Goal: Task Accomplishment & Management: Complete application form

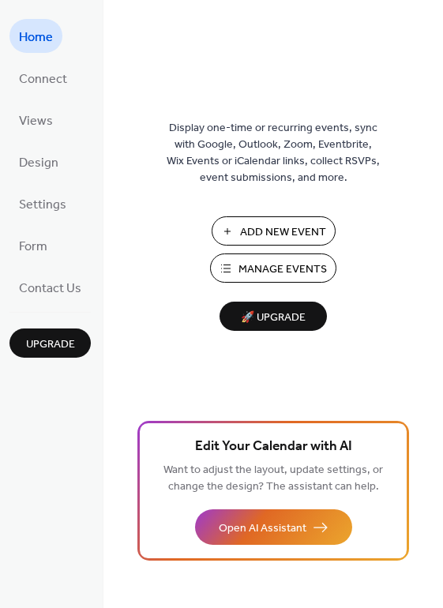
click at [272, 226] on span "Add New Event" at bounding box center [283, 232] width 86 height 17
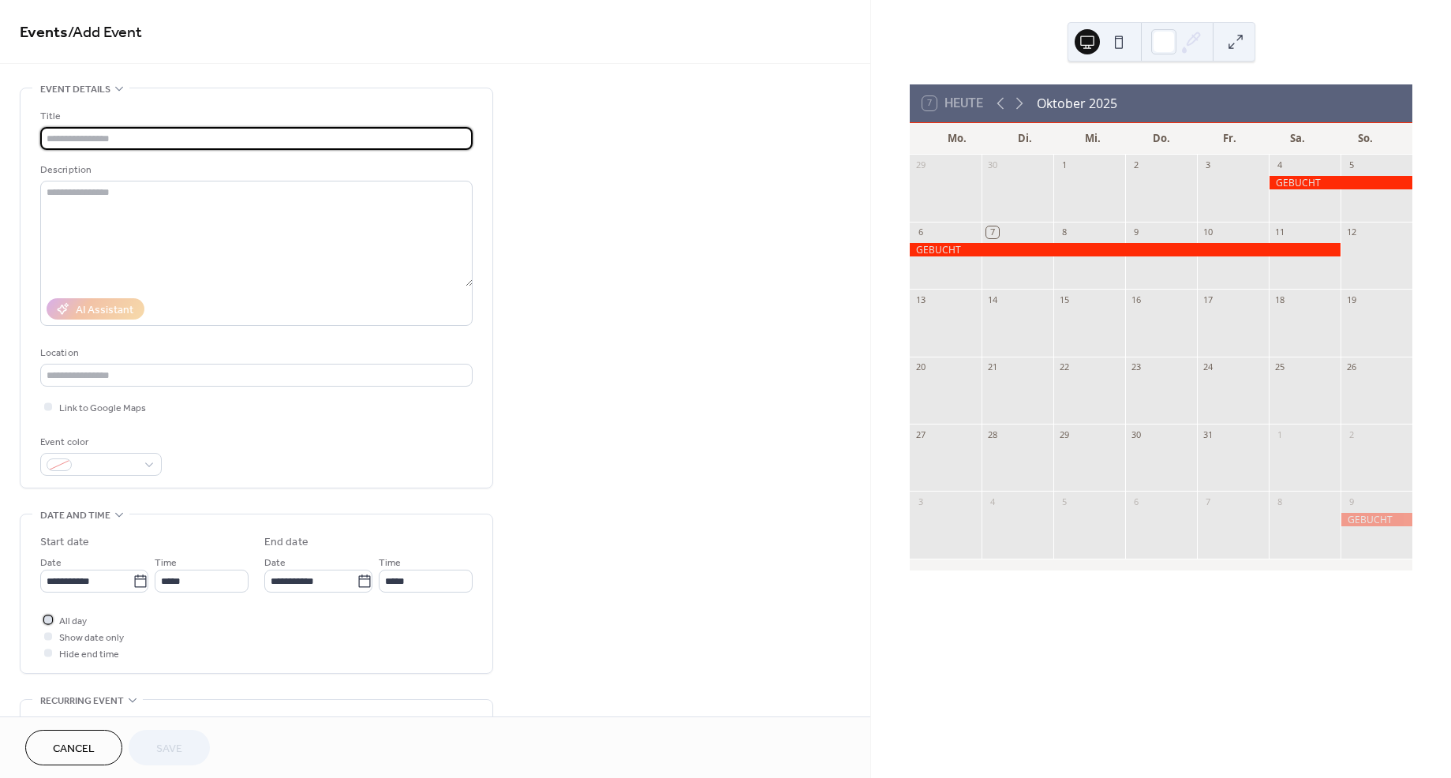
click at [44, 619] on div at bounding box center [48, 619] width 8 height 8
click at [69, 133] on input "text" at bounding box center [256, 138] width 432 height 23
type input "*******"
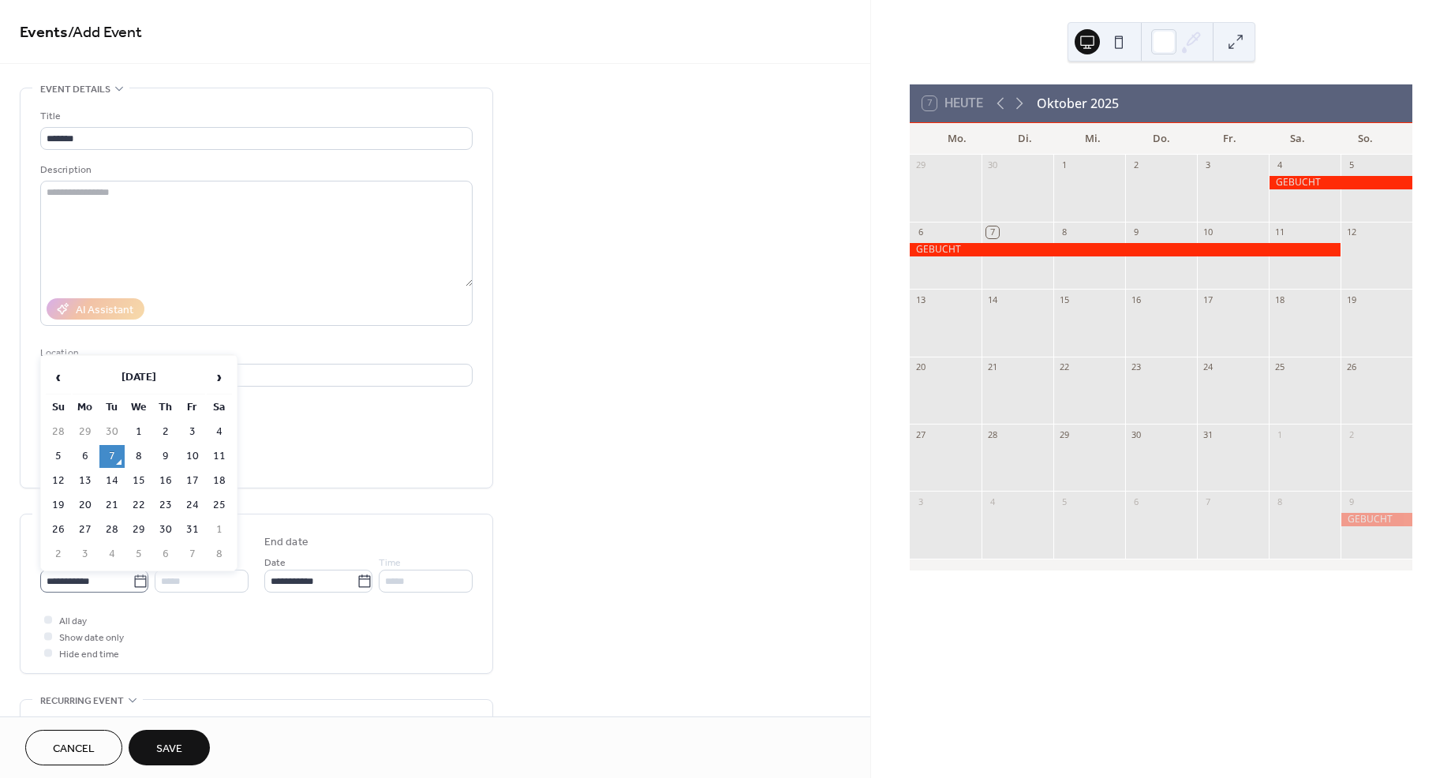
click at [133, 581] on icon at bounding box center [141, 582] width 16 height 16
click at [133, 581] on input "**********" at bounding box center [86, 581] width 92 height 23
click at [54, 480] on td "12" at bounding box center [58, 480] width 25 height 23
type input "**********"
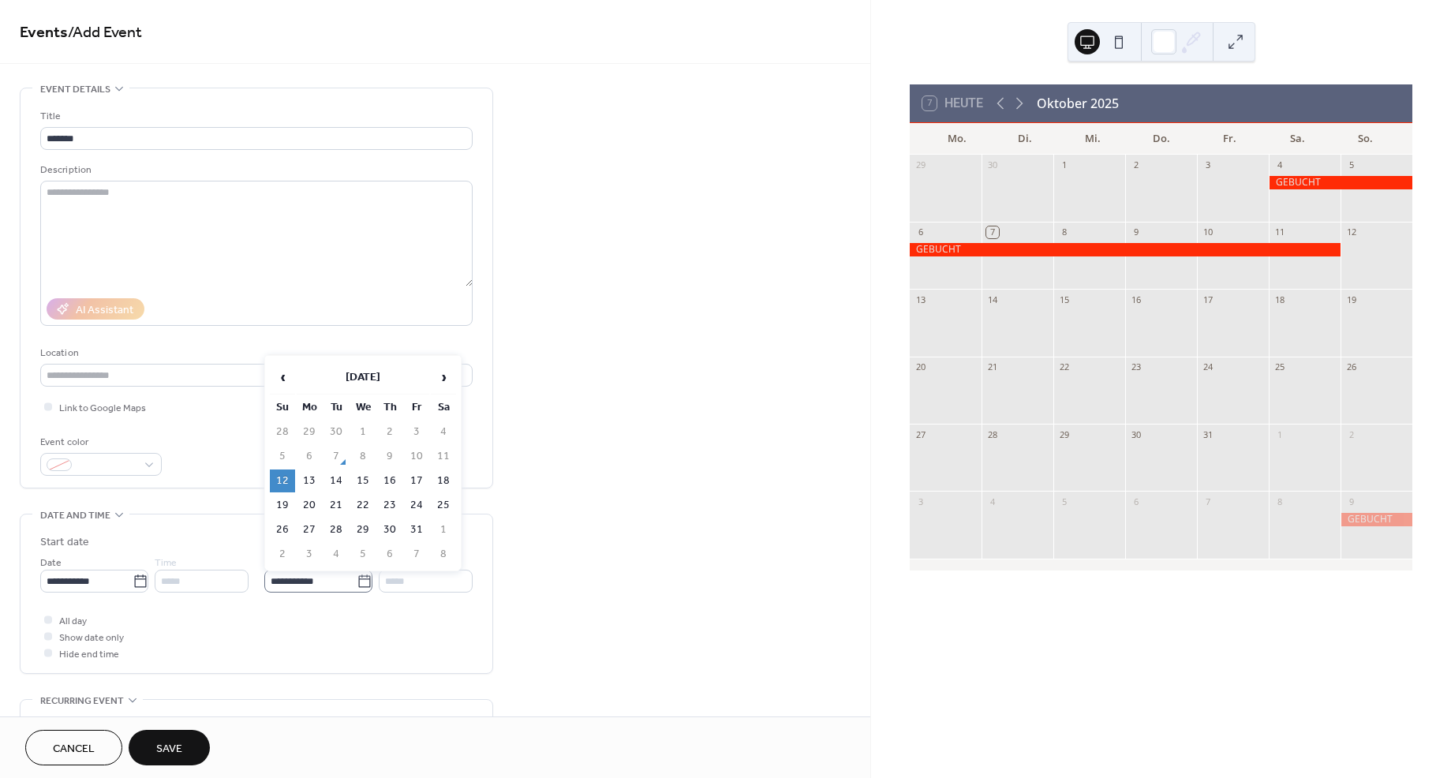
click at [357, 582] on icon at bounding box center [365, 582] width 16 height 16
click at [357, 582] on input "**********" at bounding box center [310, 581] width 92 height 23
click at [441, 503] on td "25" at bounding box center [443, 505] width 25 height 23
type input "**********"
click at [168, 746] on span "Save" at bounding box center [169, 749] width 26 height 17
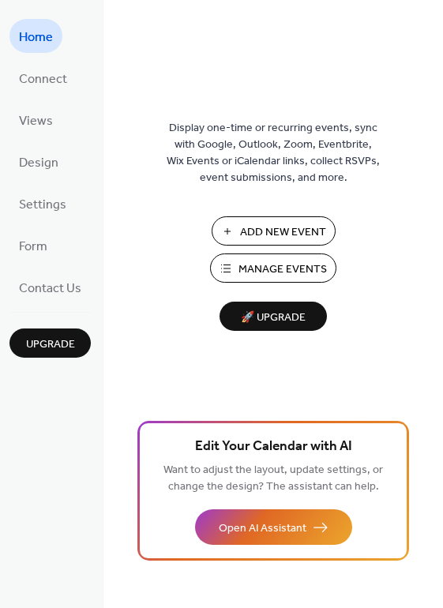
click at [281, 226] on span "Add New Event" at bounding box center [283, 232] width 86 height 17
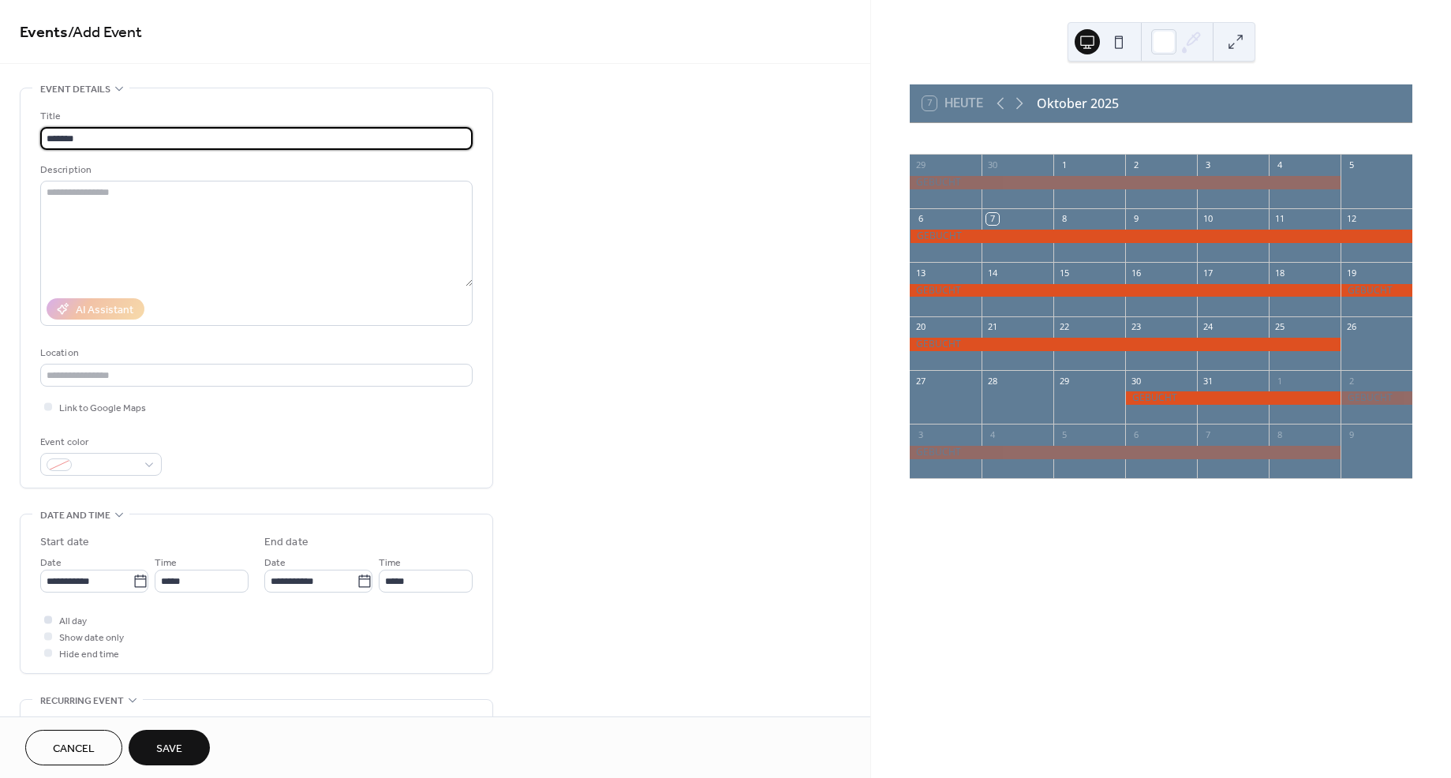
type input "*******"
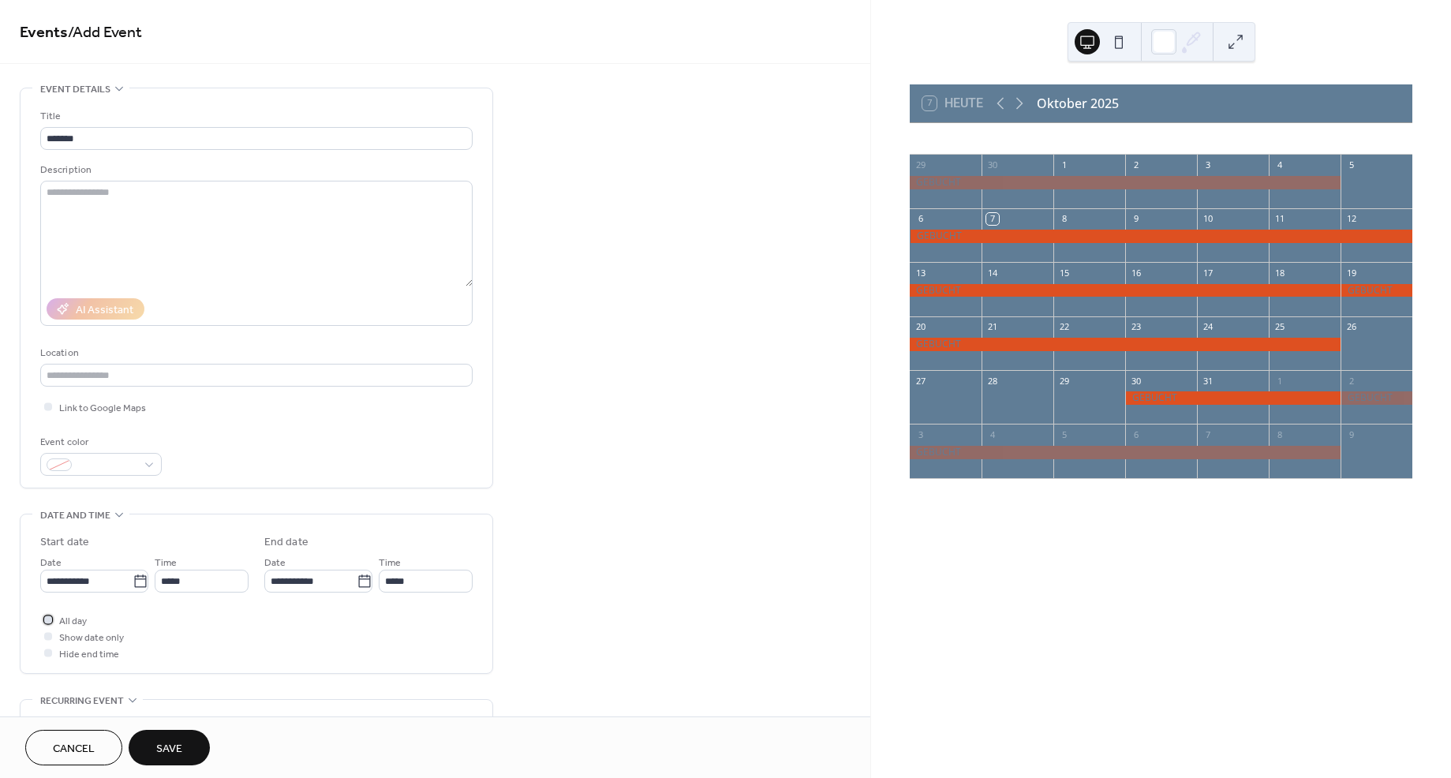
click at [50, 619] on div at bounding box center [48, 619] width 8 height 8
click at [135, 582] on icon at bounding box center [141, 582] width 16 height 16
click at [133, 582] on input "**********" at bounding box center [86, 581] width 92 height 23
click at [222, 379] on span "›" at bounding box center [219, 377] width 24 height 32
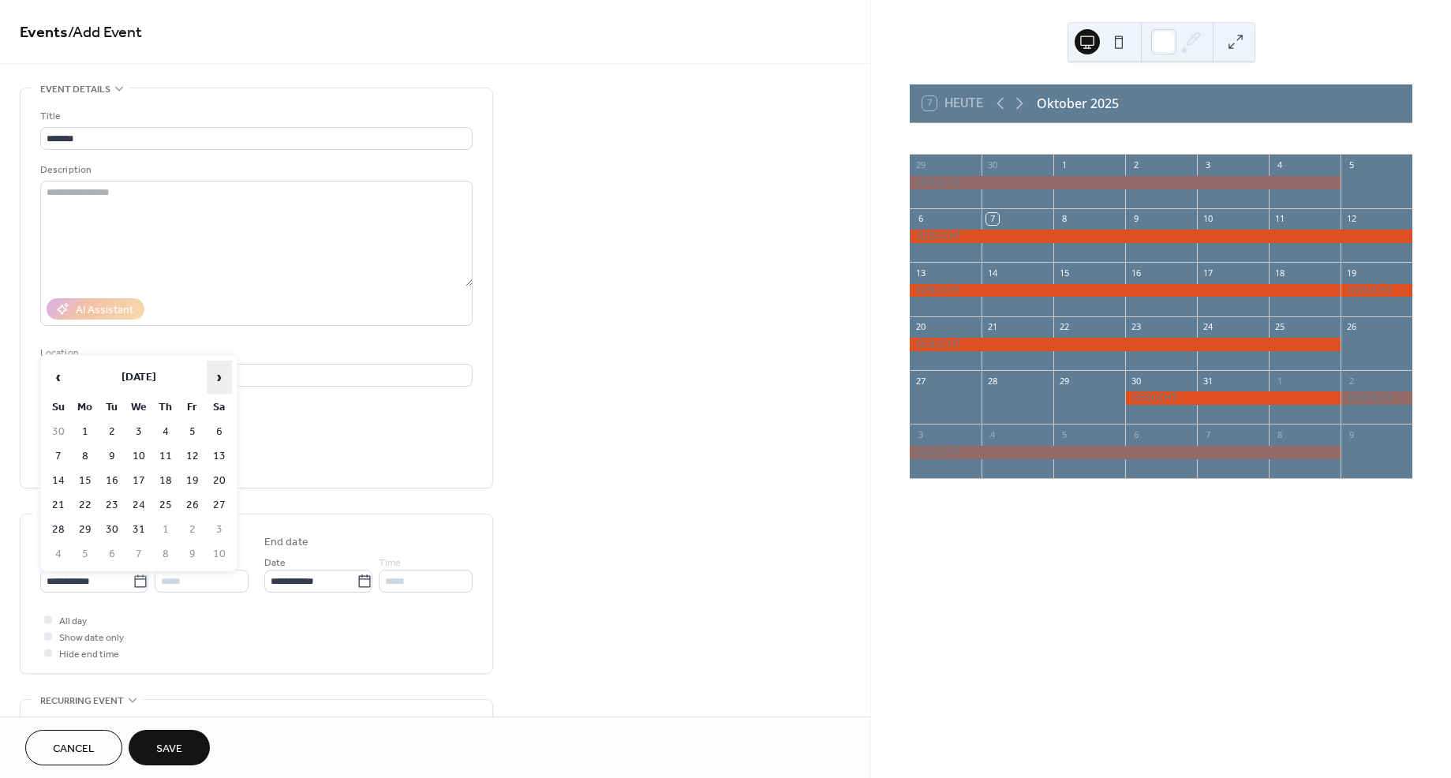
click at [222, 379] on span "›" at bounding box center [219, 377] width 24 height 32
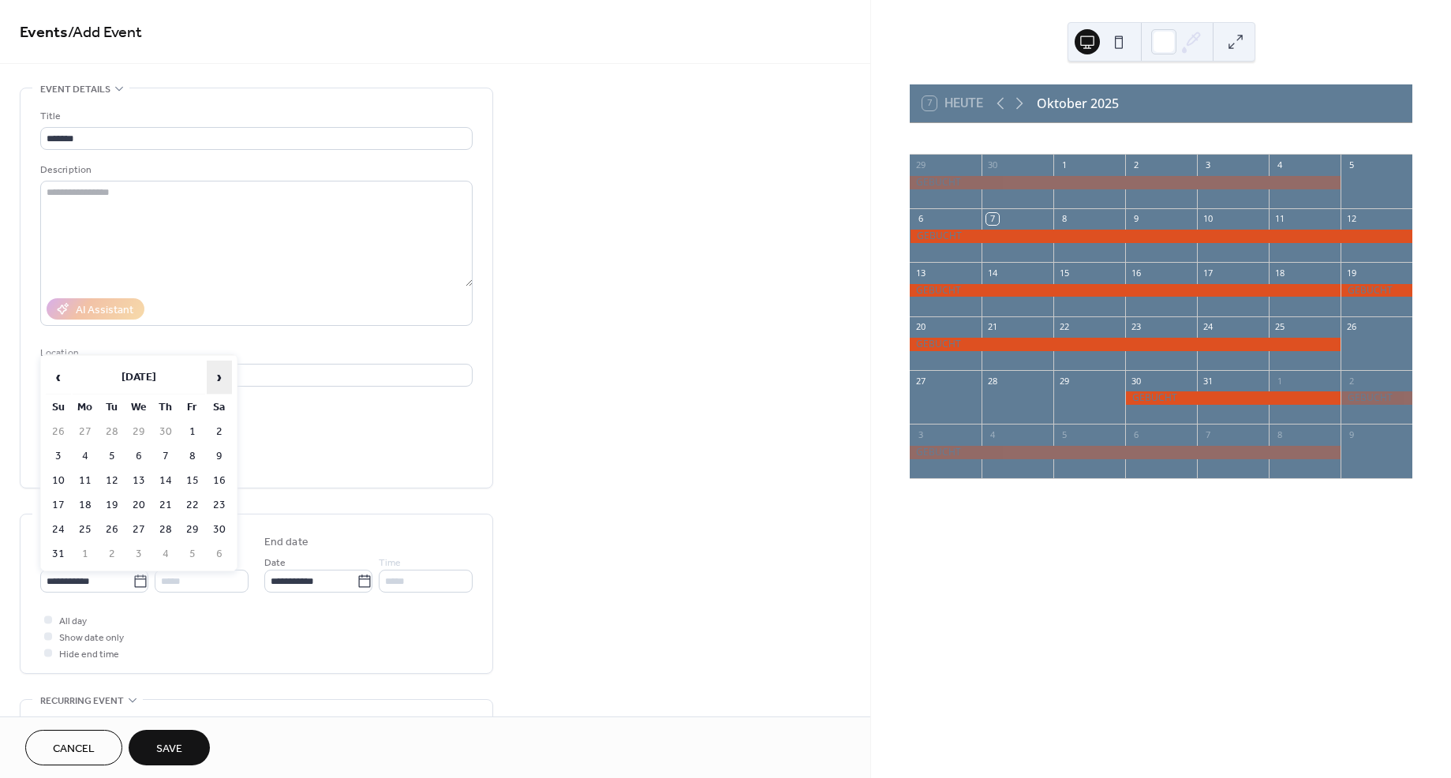
click at [222, 379] on span "›" at bounding box center [219, 377] width 24 height 32
click at [59, 501] on td "19" at bounding box center [58, 505] width 25 height 23
type input "**********"
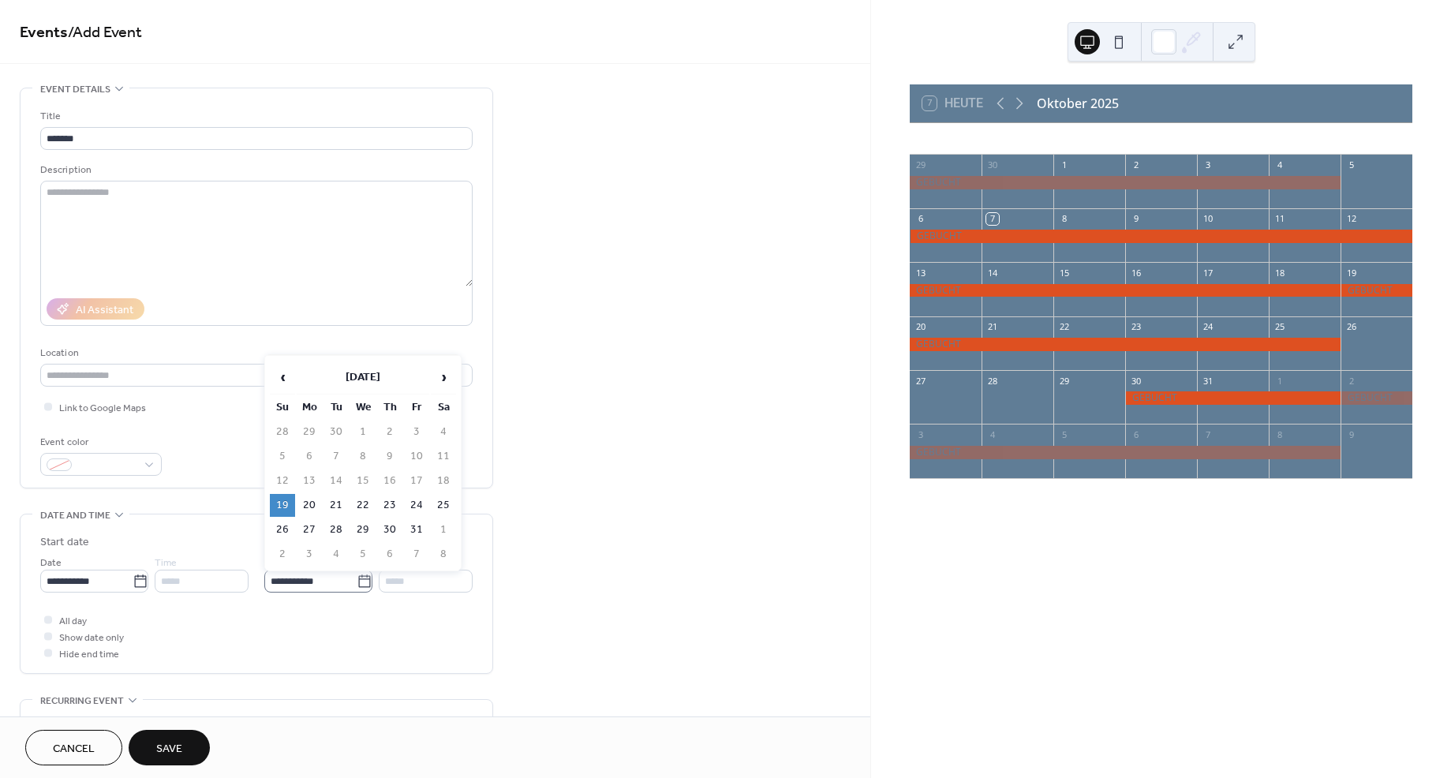
click at [357, 583] on icon at bounding box center [365, 582] width 16 height 16
click at [356, 583] on input "**********" at bounding box center [310, 581] width 92 height 23
click at [415, 504] on td "24" at bounding box center [416, 505] width 25 height 23
type input "**********"
click at [162, 748] on span "Save" at bounding box center [169, 749] width 26 height 17
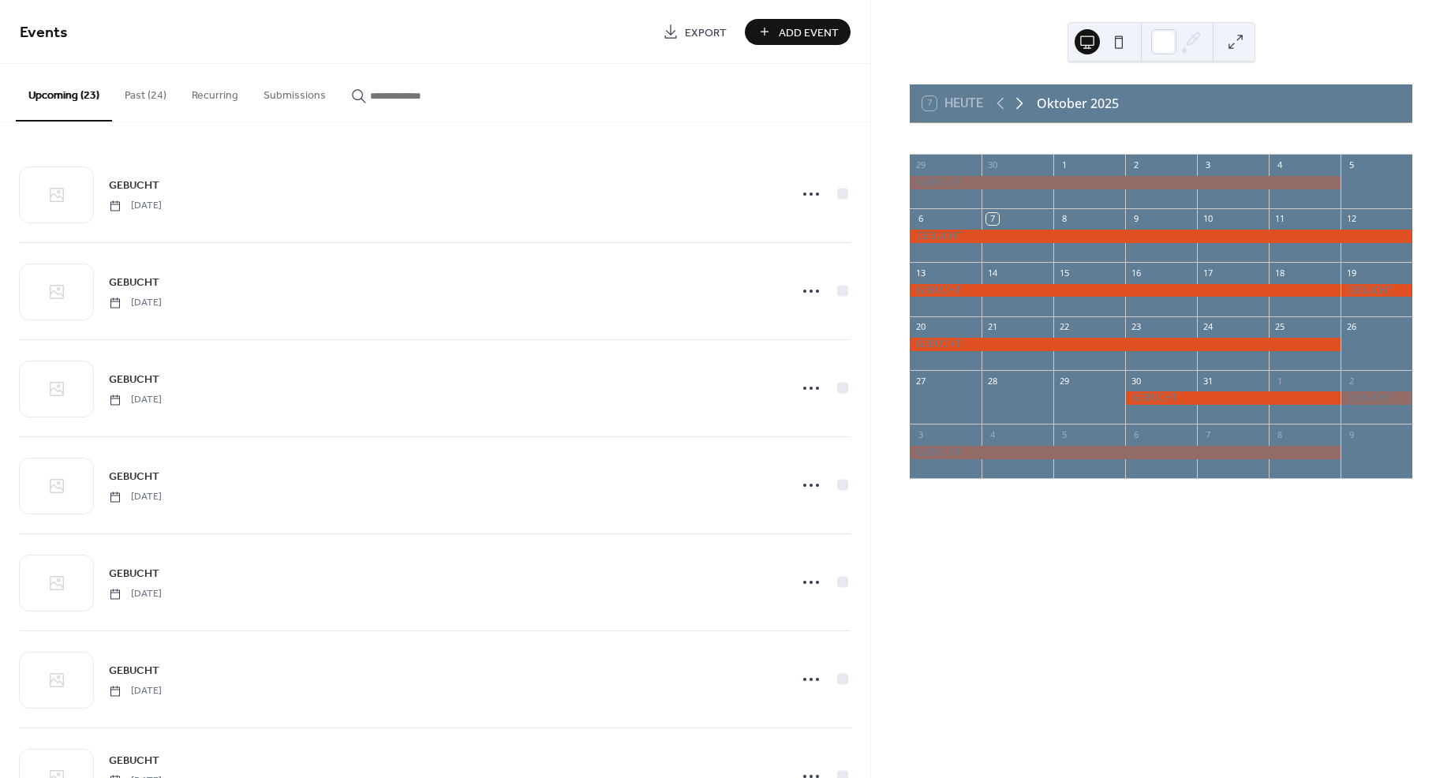
click at [1020, 102] on icon at bounding box center [1019, 103] width 19 height 19
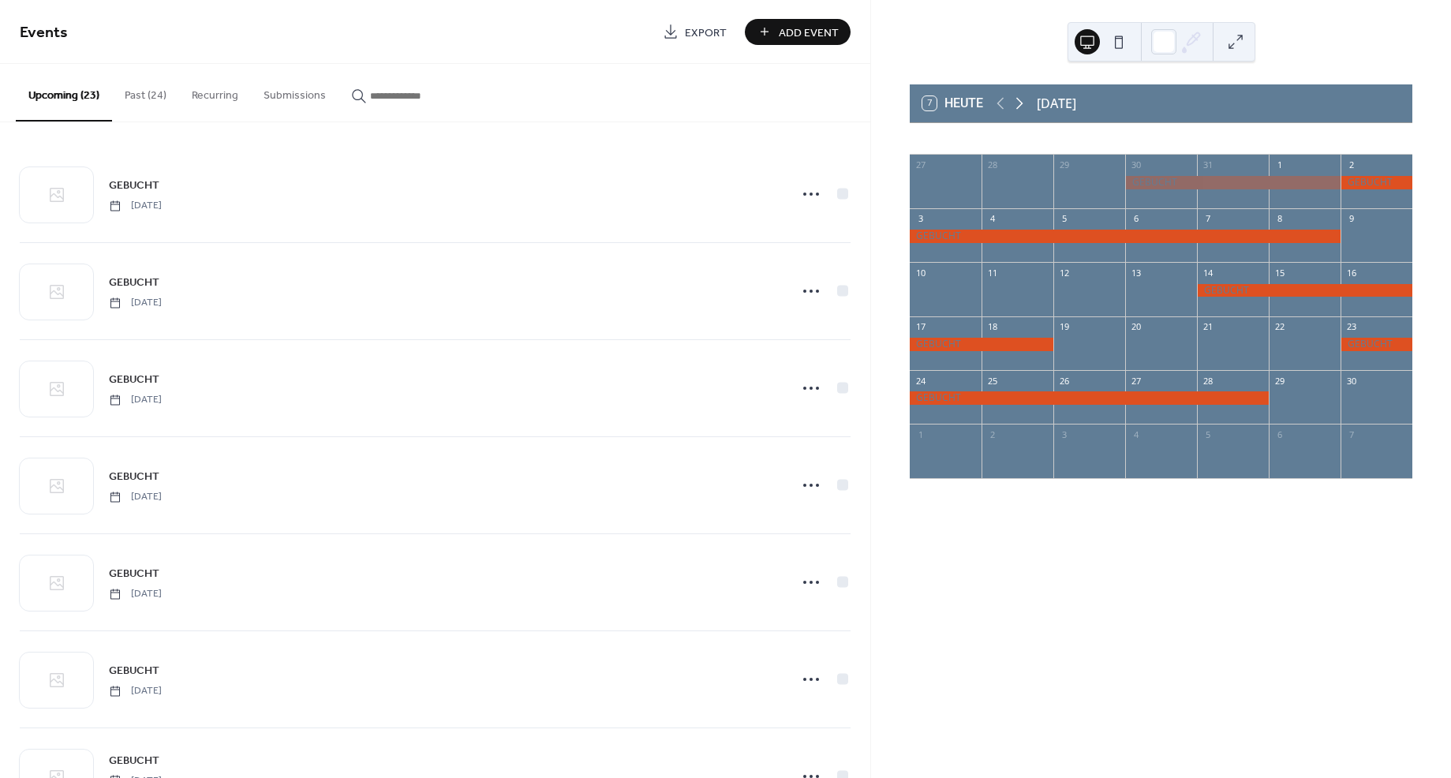
click at [1020, 102] on icon at bounding box center [1019, 103] width 19 height 19
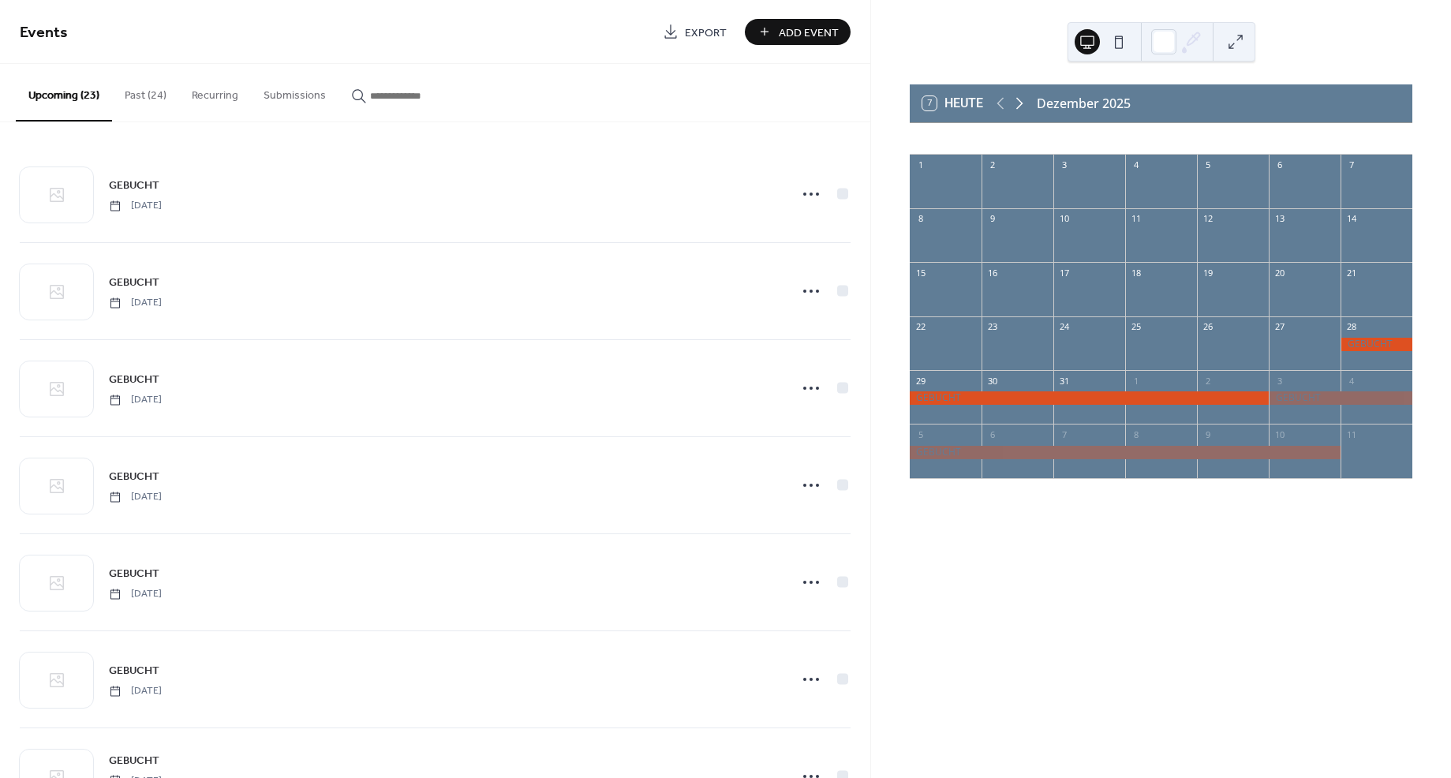
click at [1020, 102] on icon at bounding box center [1019, 103] width 19 height 19
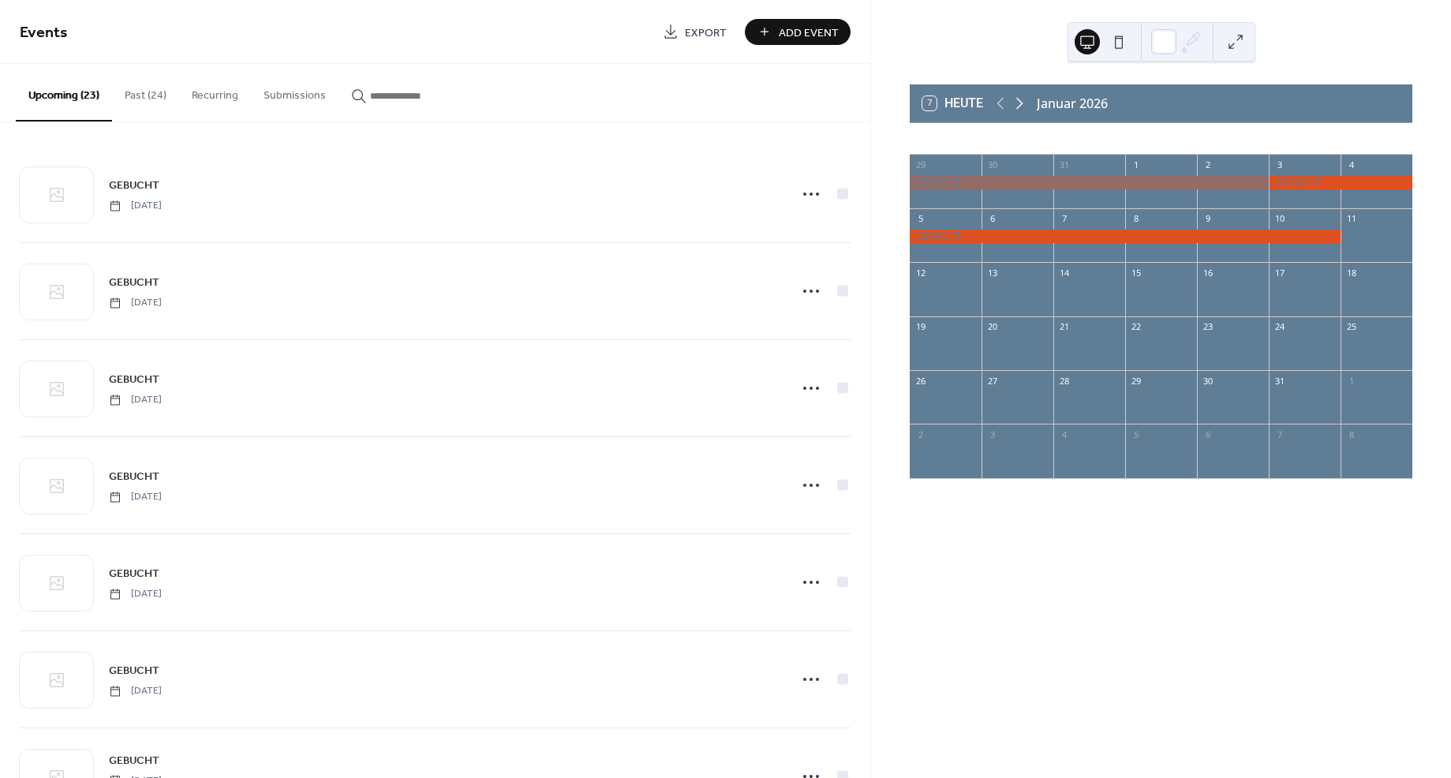
click at [1020, 102] on icon at bounding box center [1019, 103] width 19 height 19
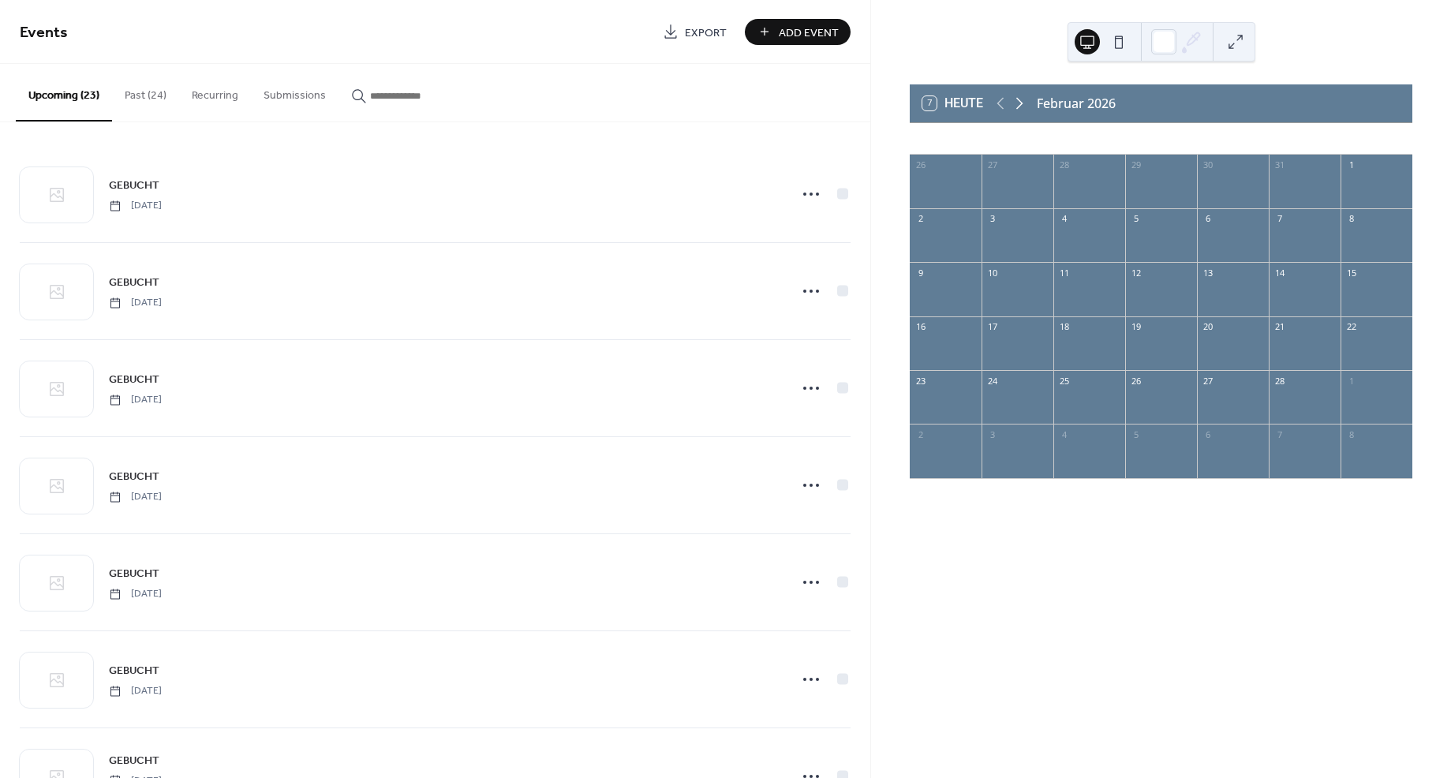
click at [1020, 102] on icon at bounding box center [1019, 103] width 19 height 19
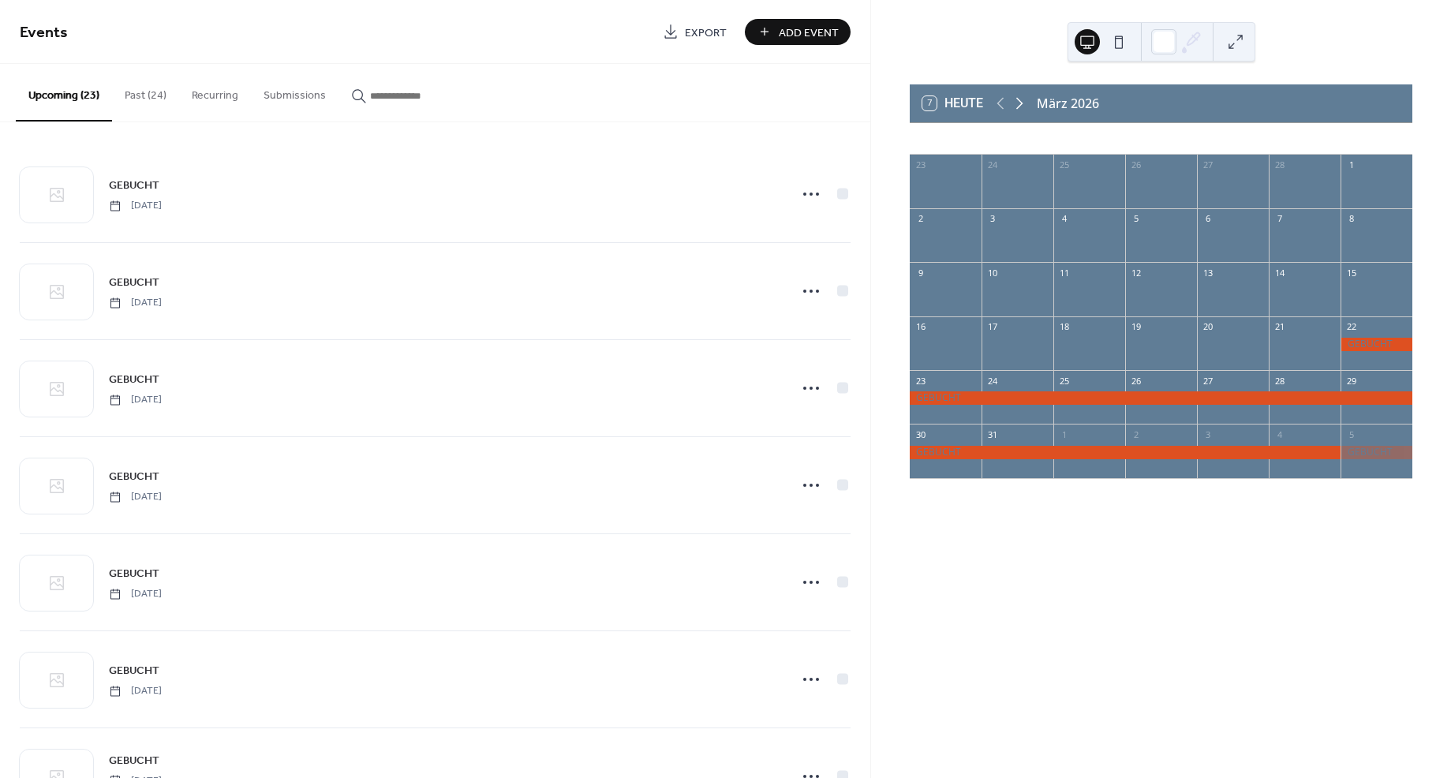
click at [1020, 102] on icon at bounding box center [1019, 103] width 19 height 19
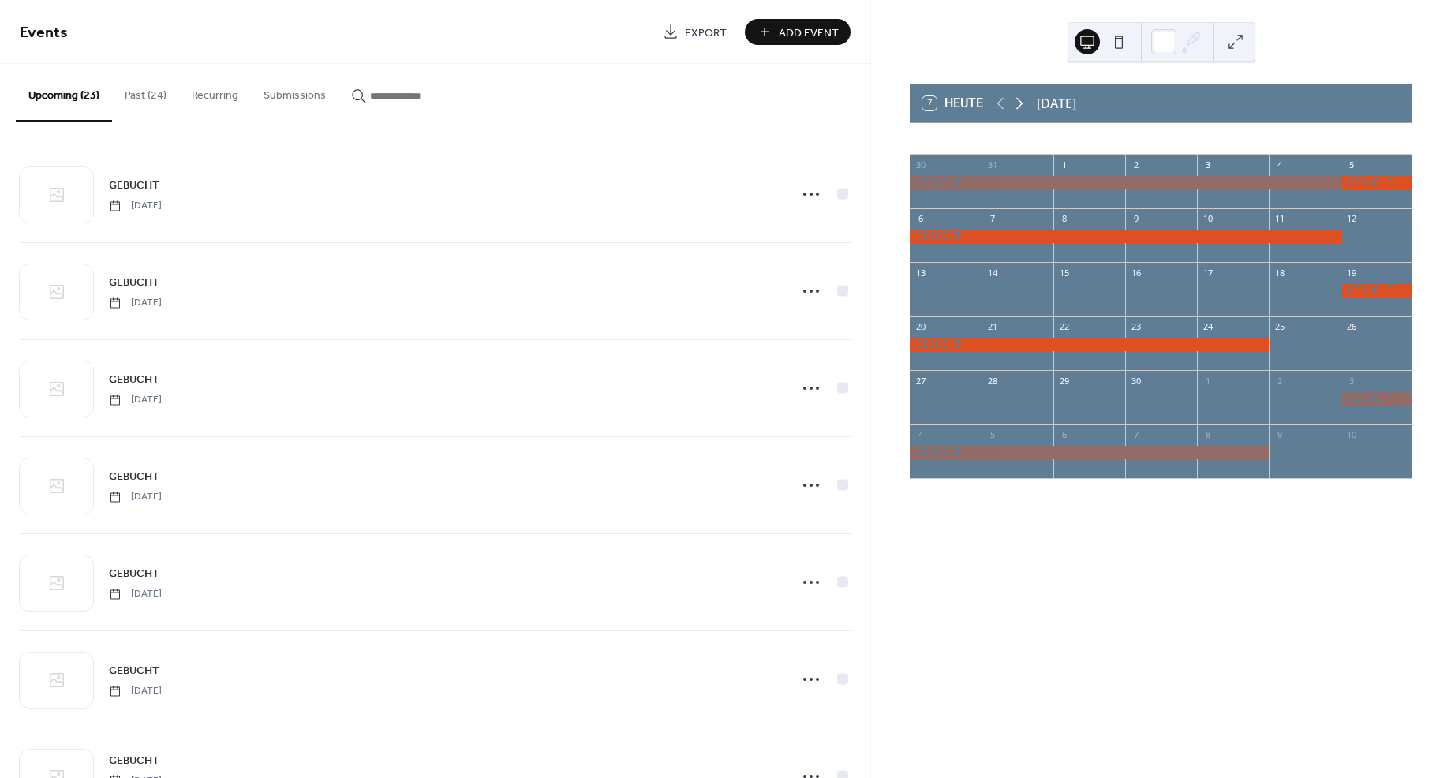
click at [1020, 102] on icon at bounding box center [1019, 103] width 19 height 19
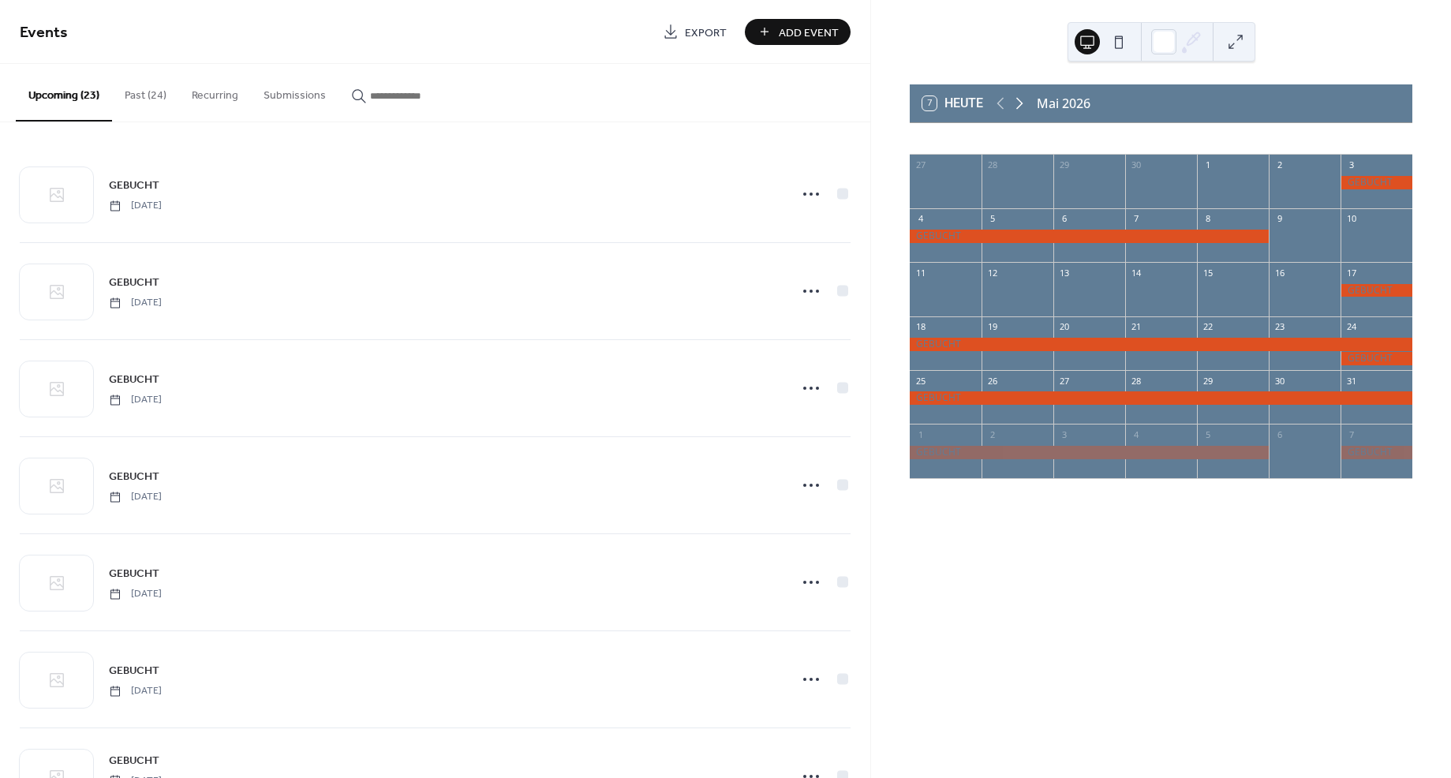
click at [1020, 102] on icon at bounding box center [1019, 103] width 19 height 19
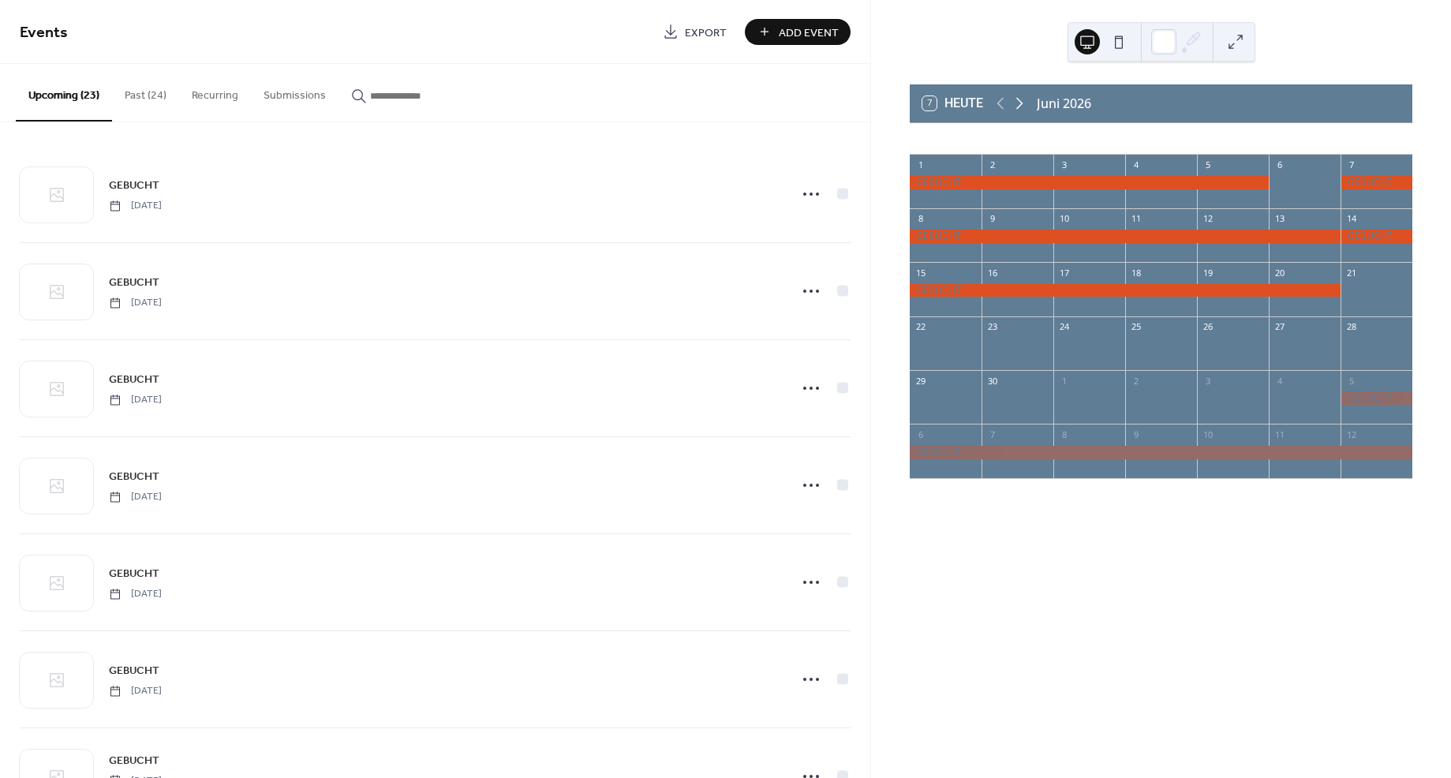
click at [1020, 102] on icon at bounding box center [1019, 103] width 19 height 19
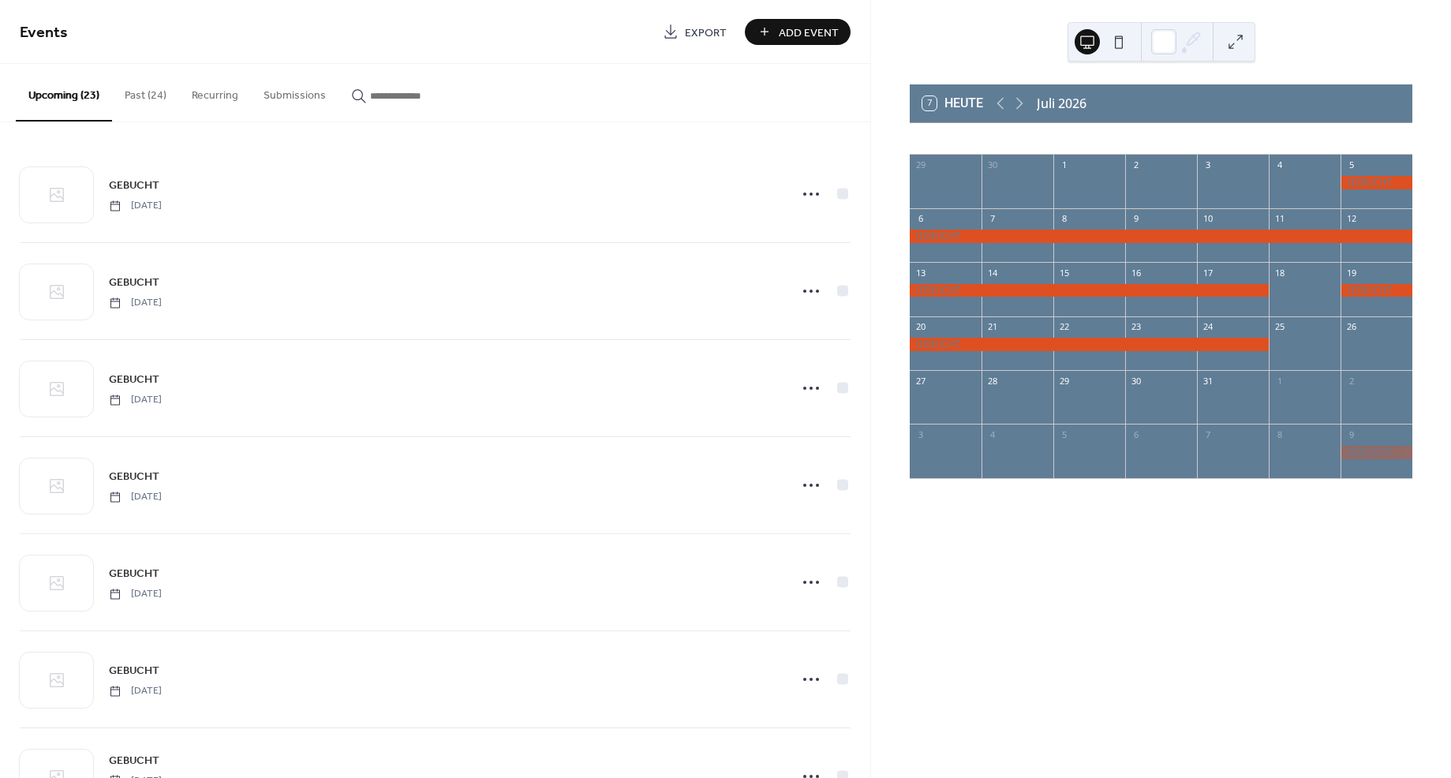
click at [1342, 290] on div at bounding box center [1376, 290] width 72 height 13
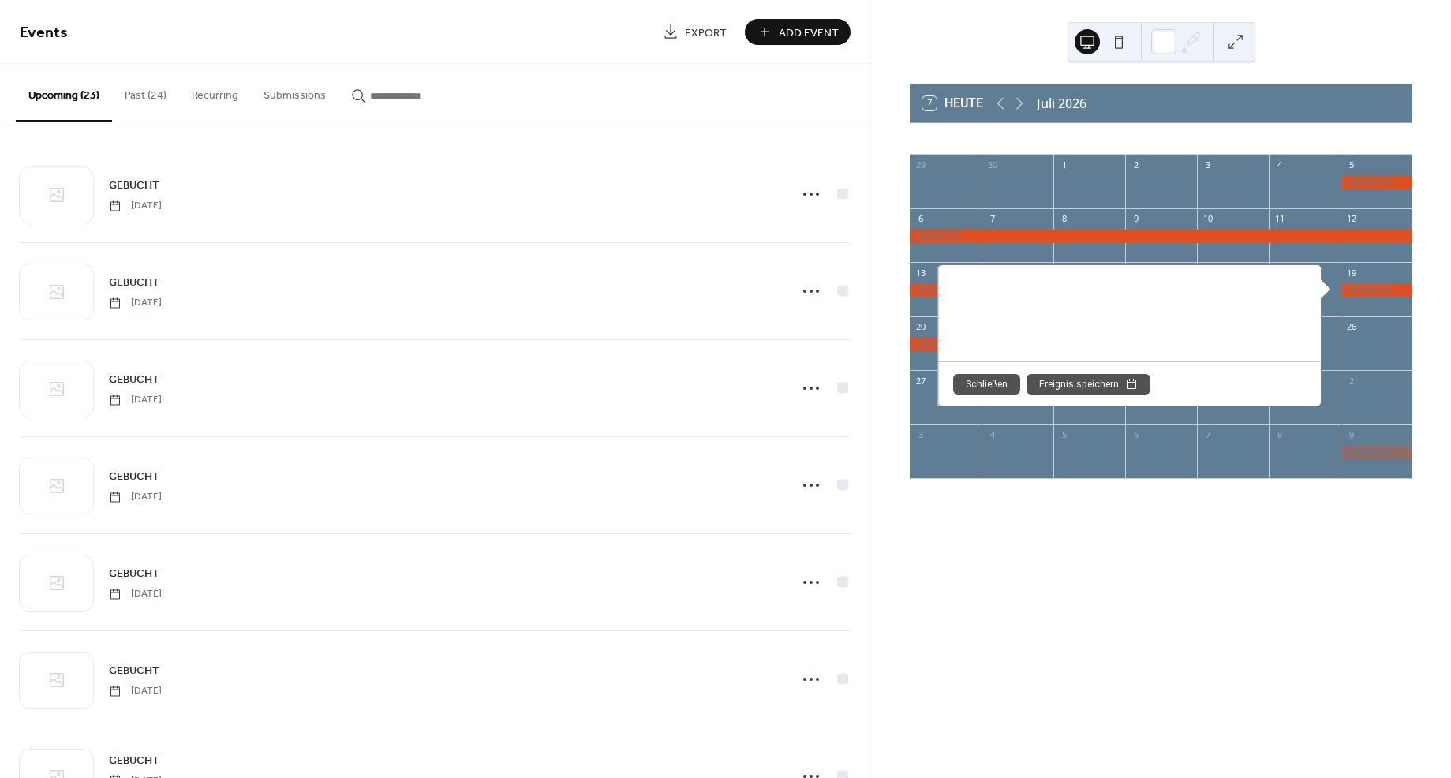
click at [984, 383] on button "Schließen" at bounding box center [986, 384] width 67 height 21
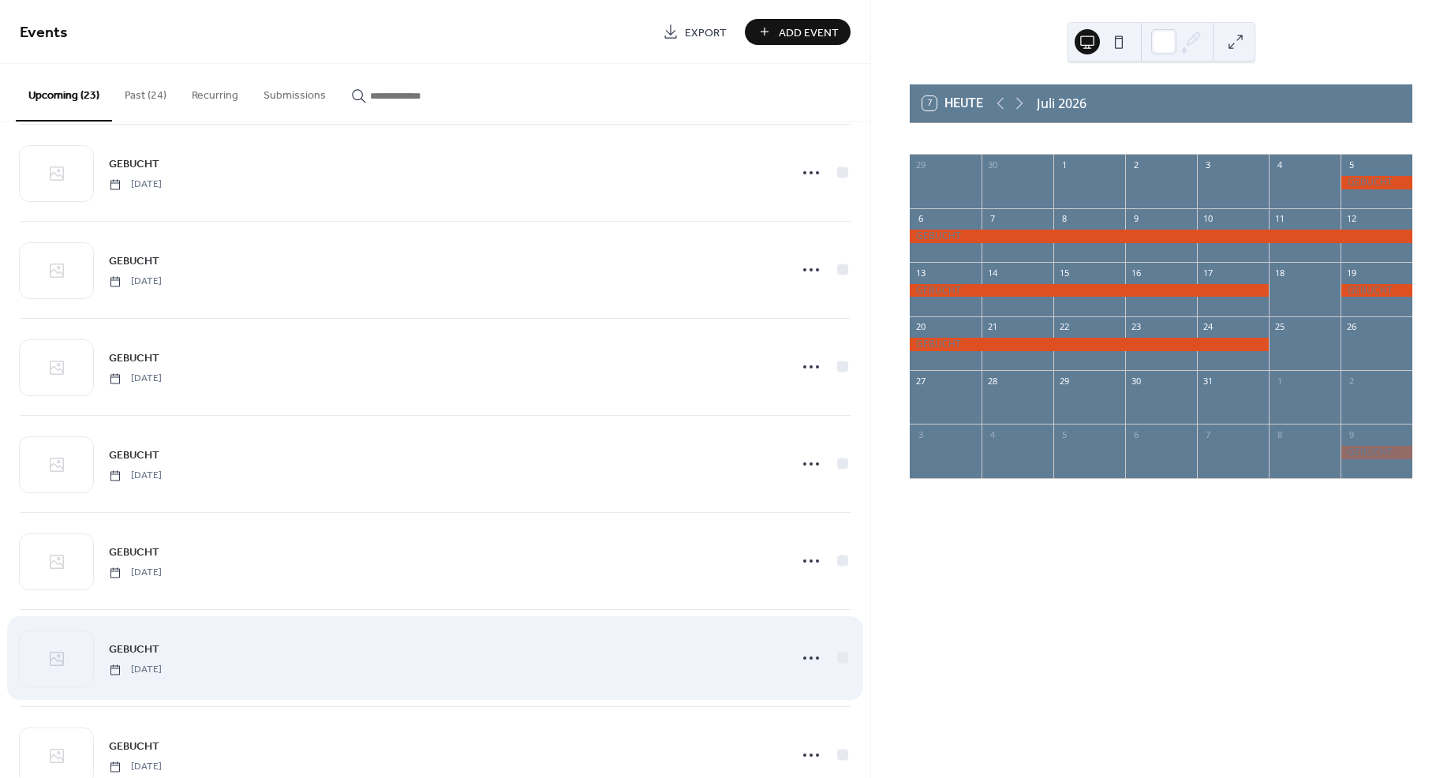
scroll to position [1286, 0]
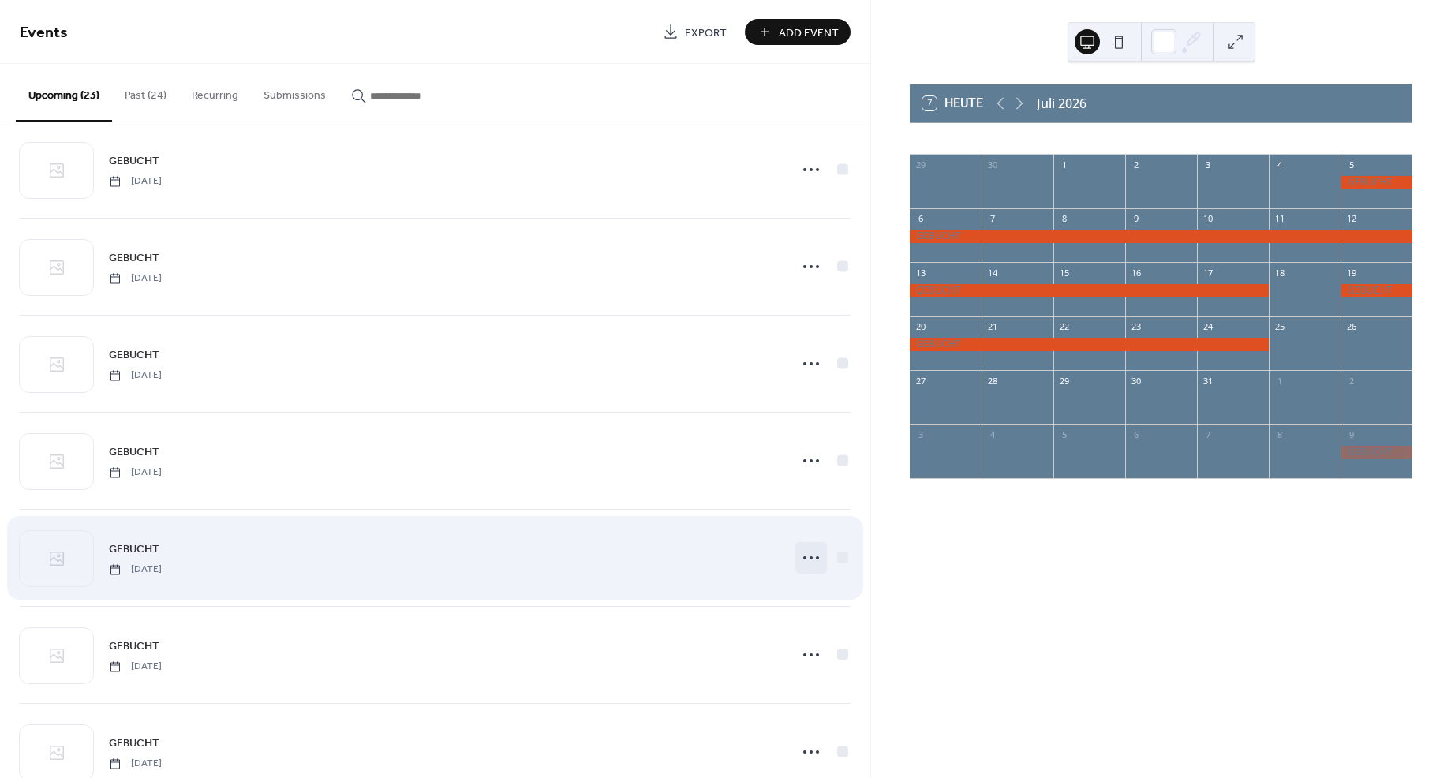
click at [809, 556] on circle at bounding box center [810, 557] width 3 height 3
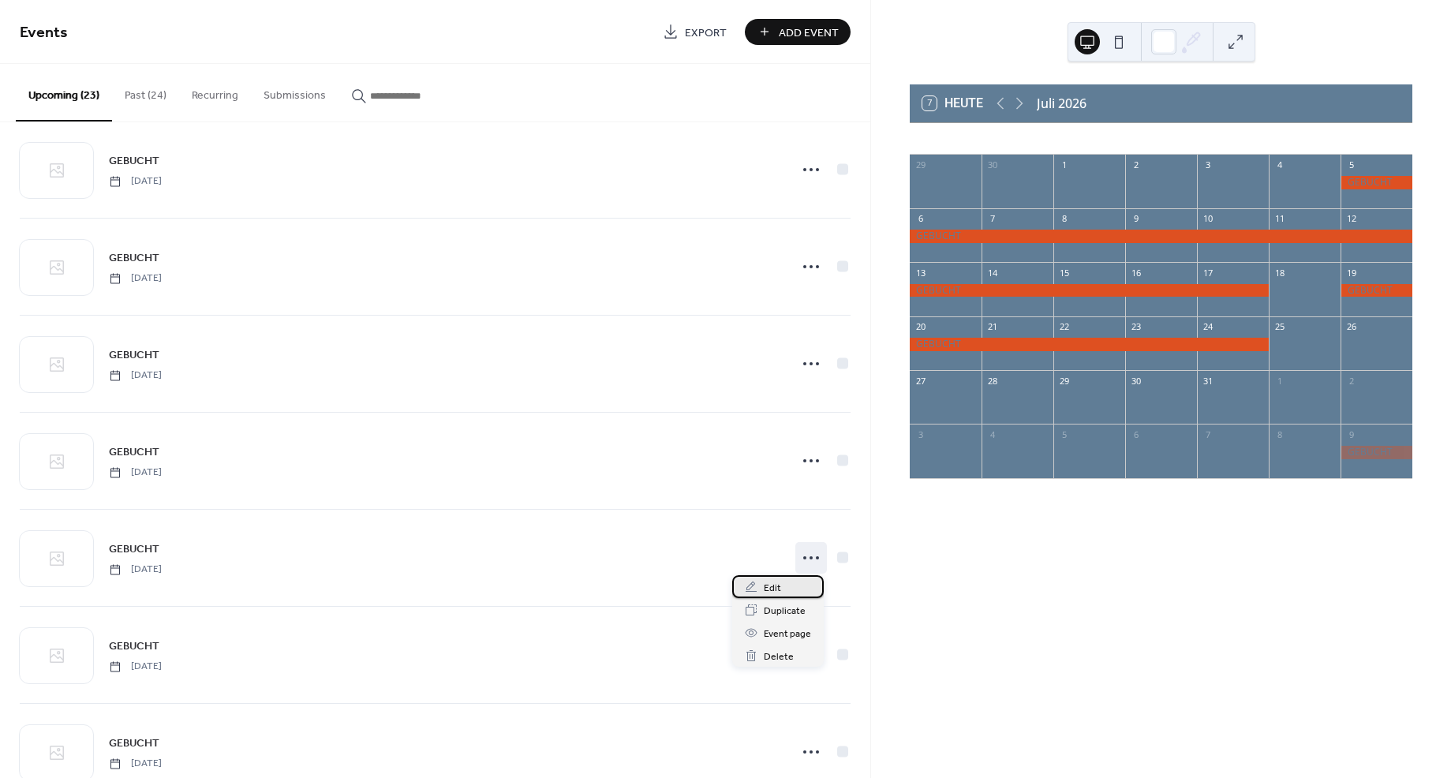
click at [777, 587] on span "Edit" at bounding box center [772, 588] width 17 height 17
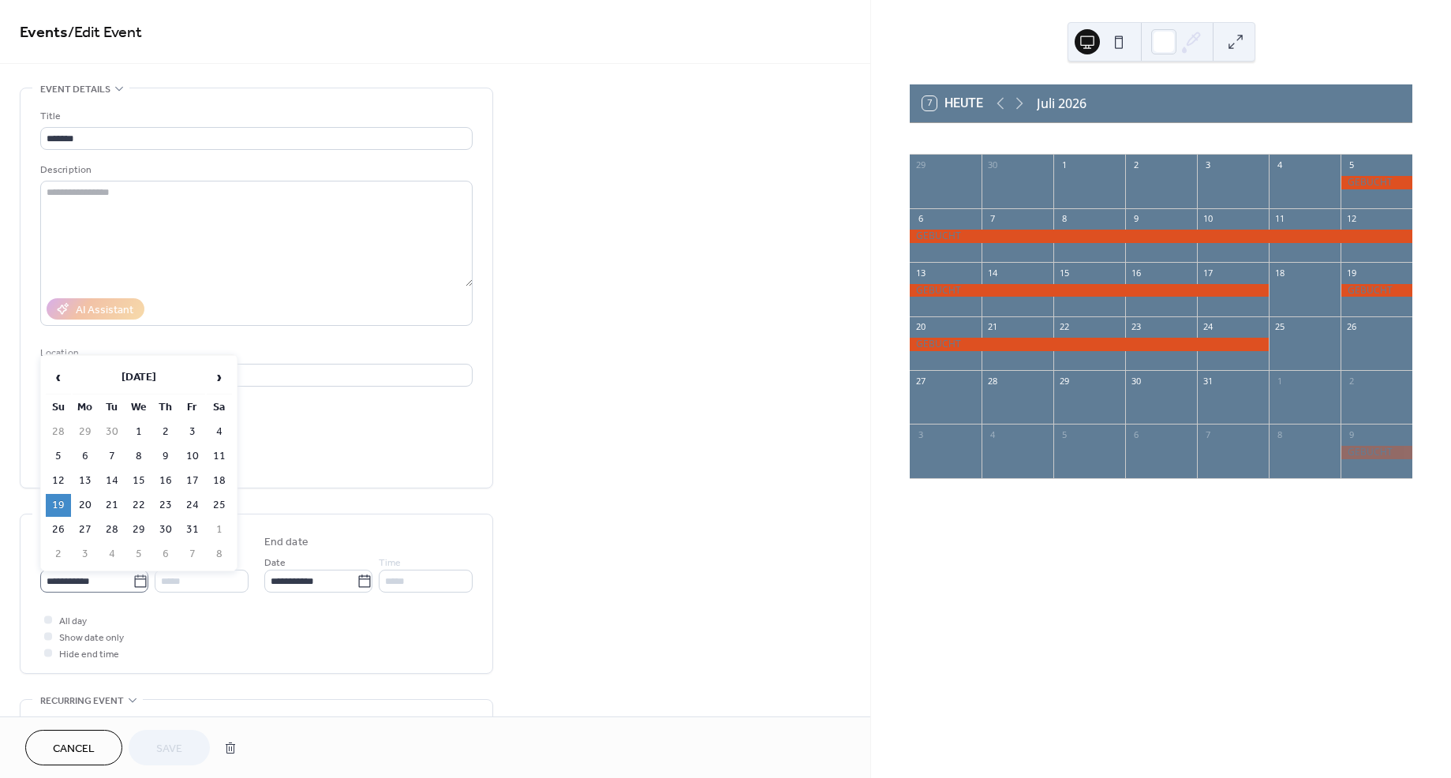
click at [133, 584] on icon at bounding box center [141, 582] width 16 height 16
click at [132, 584] on input "**********" at bounding box center [86, 581] width 92 height 23
click at [213, 474] on td "18" at bounding box center [219, 480] width 25 height 23
type input "**********"
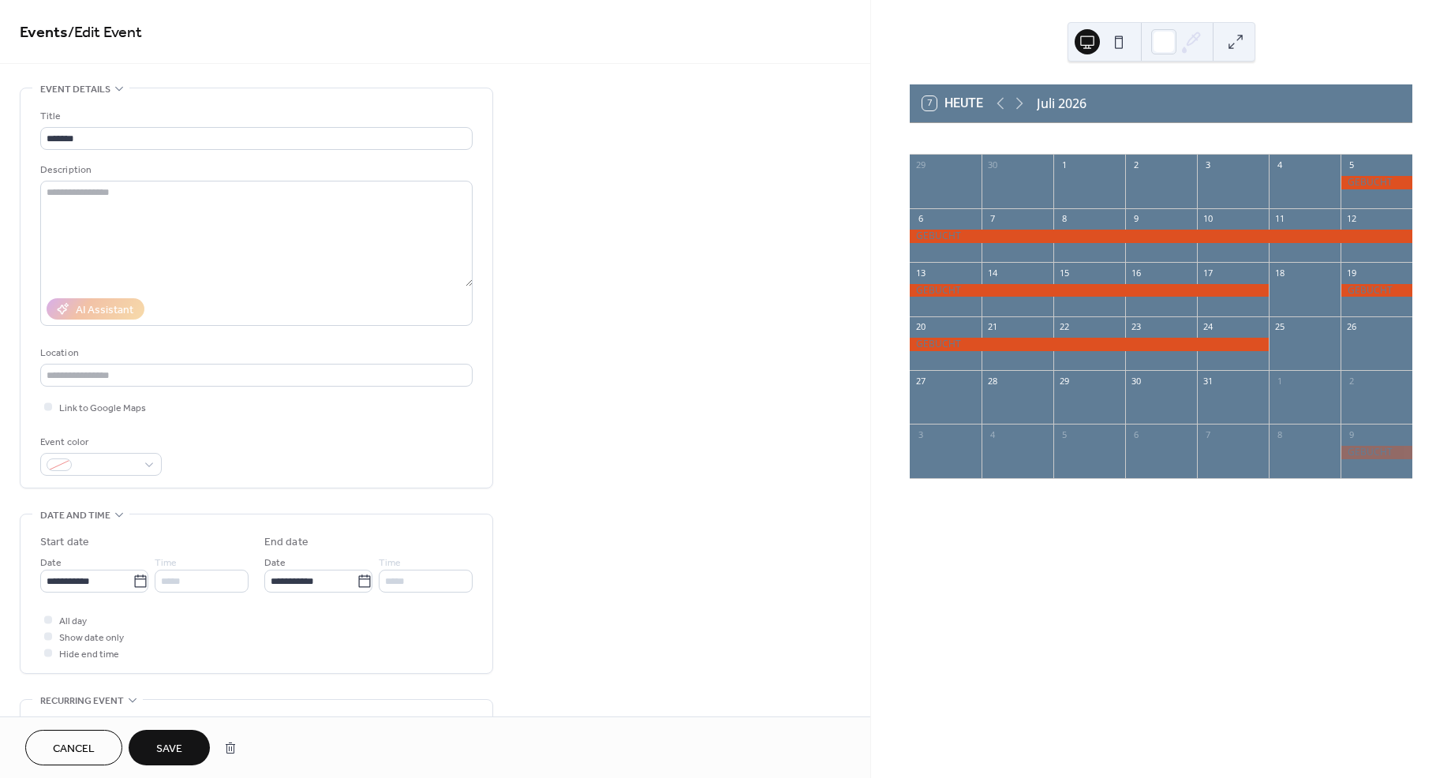
click at [183, 742] on button "Save" at bounding box center [169, 748] width 81 height 36
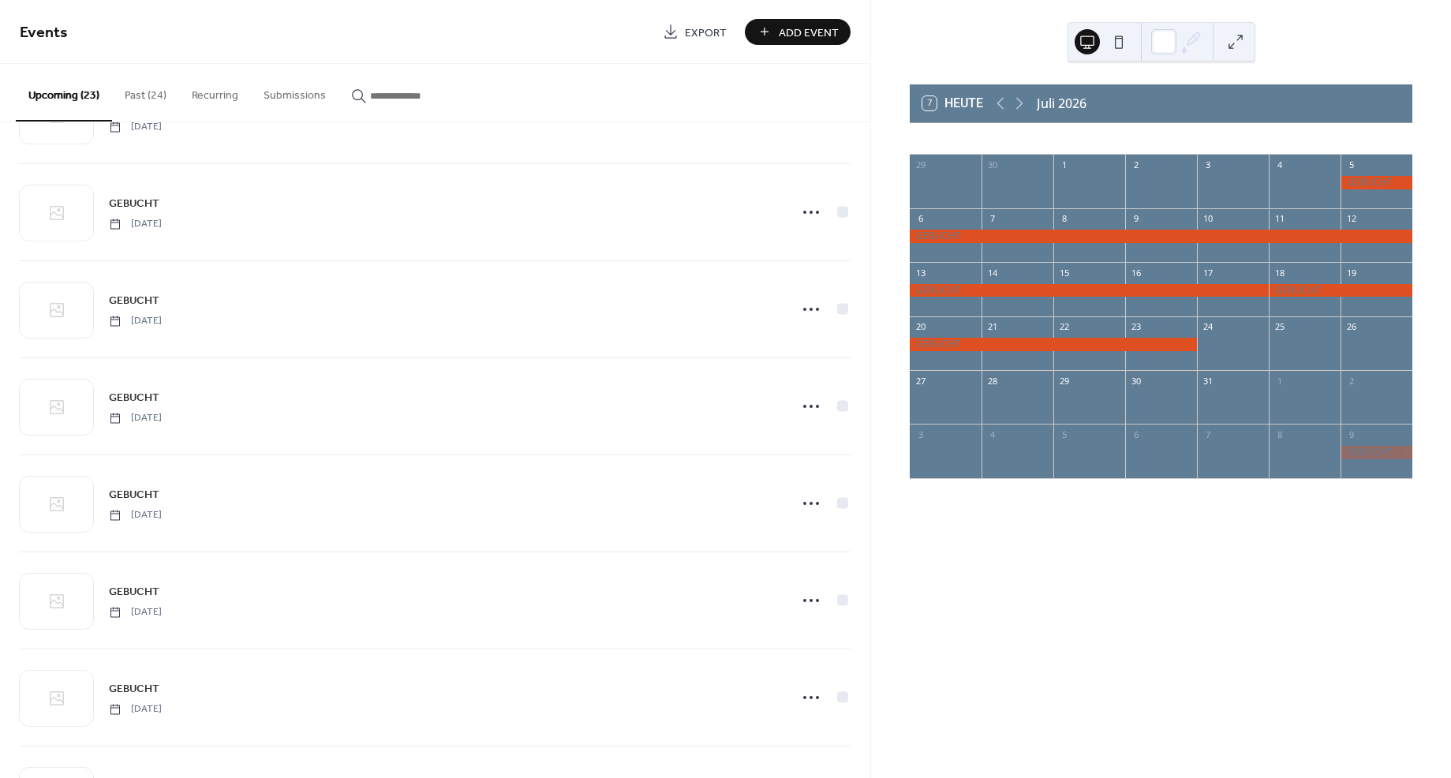
scroll to position [1283, 0]
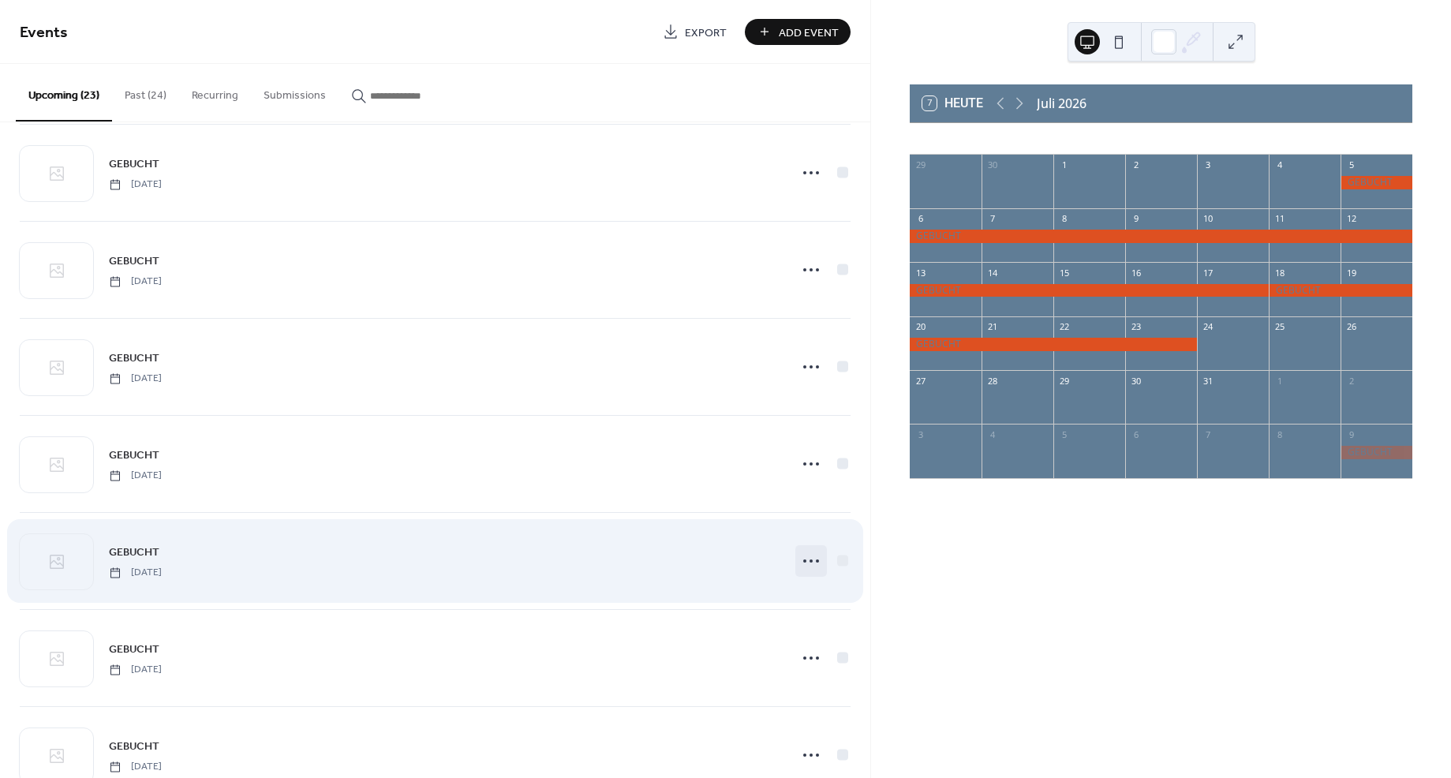
click at [805, 556] on icon at bounding box center [810, 560] width 25 height 25
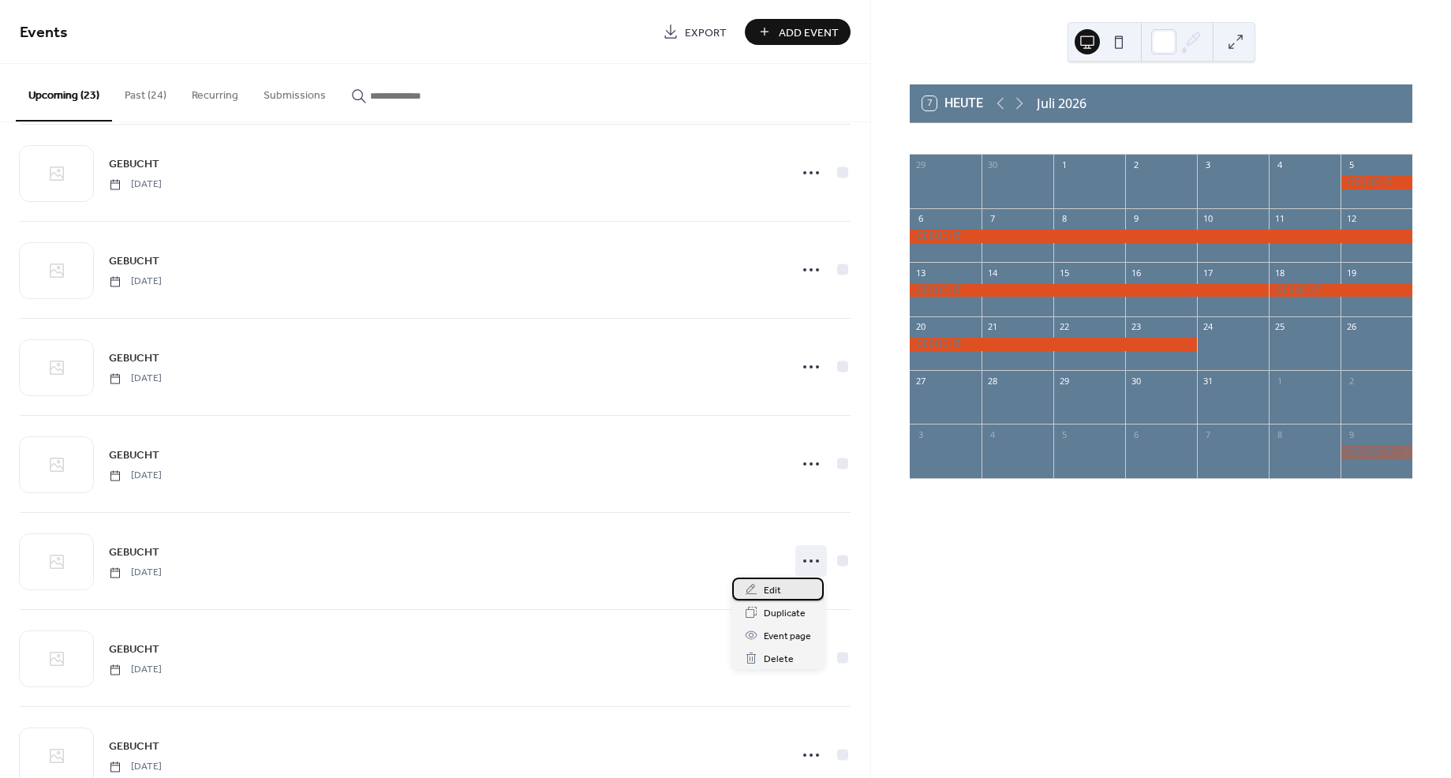
click at [777, 593] on span "Edit" at bounding box center [772, 590] width 17 height 17
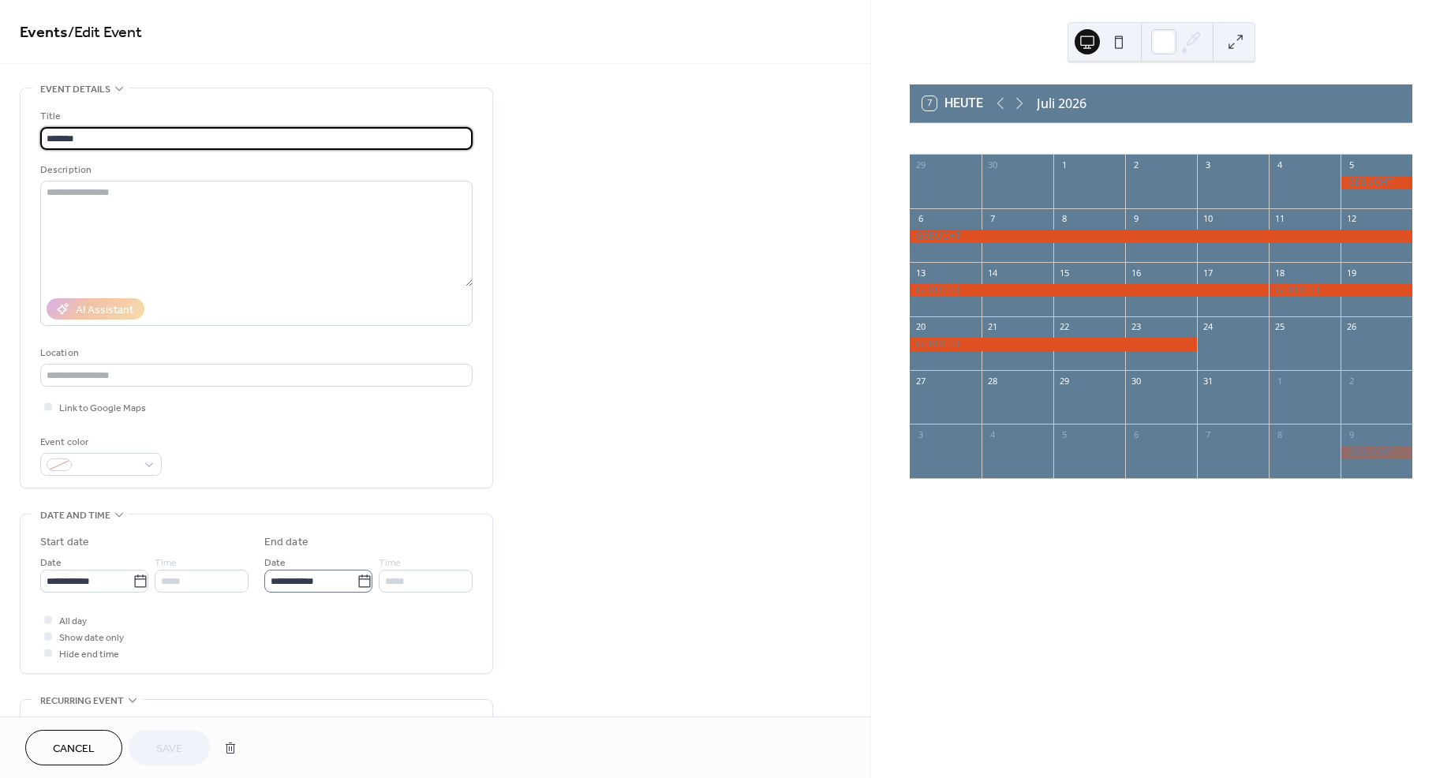
click at [361, 582] on icon at bounding box center [365, 582] width 16 height 16
click at [357, 582] on input "**********" at bounding box center [310, 581] width 92 height 23
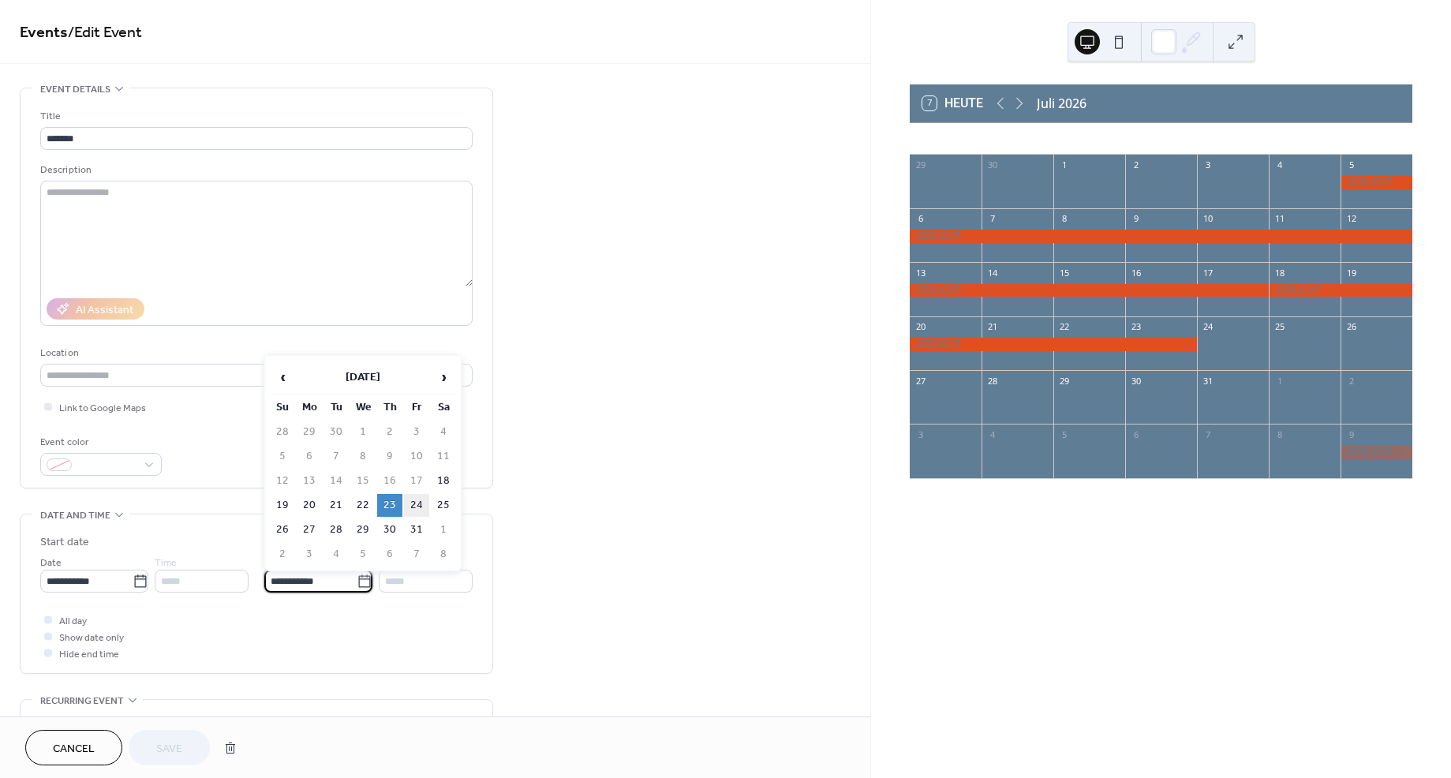
click at [414, 499] on td "24" at bounding box center [416, 505] width 25 height 23
type input "**********"
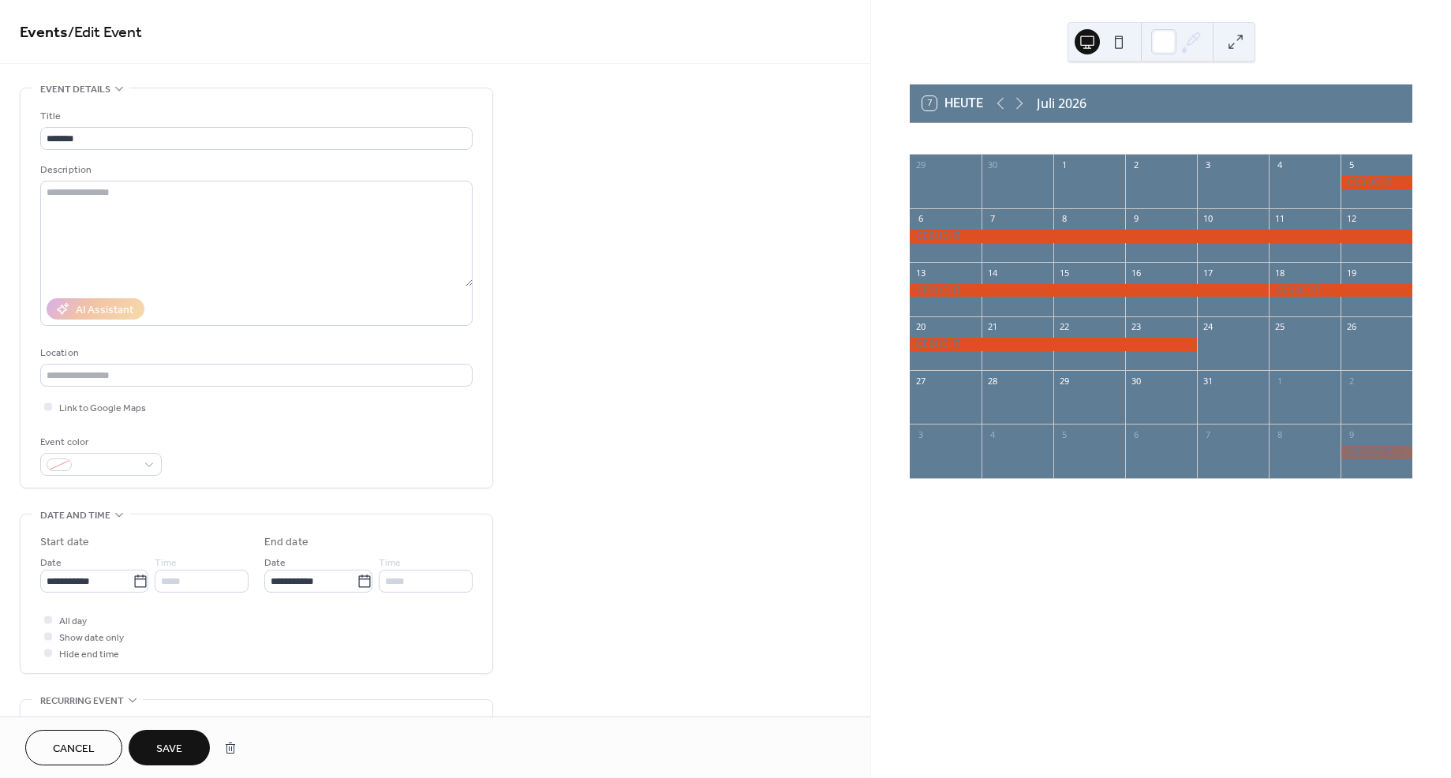
click at [176, 753] on span "Save" at bounding box center [169, 749] width 26 height 17
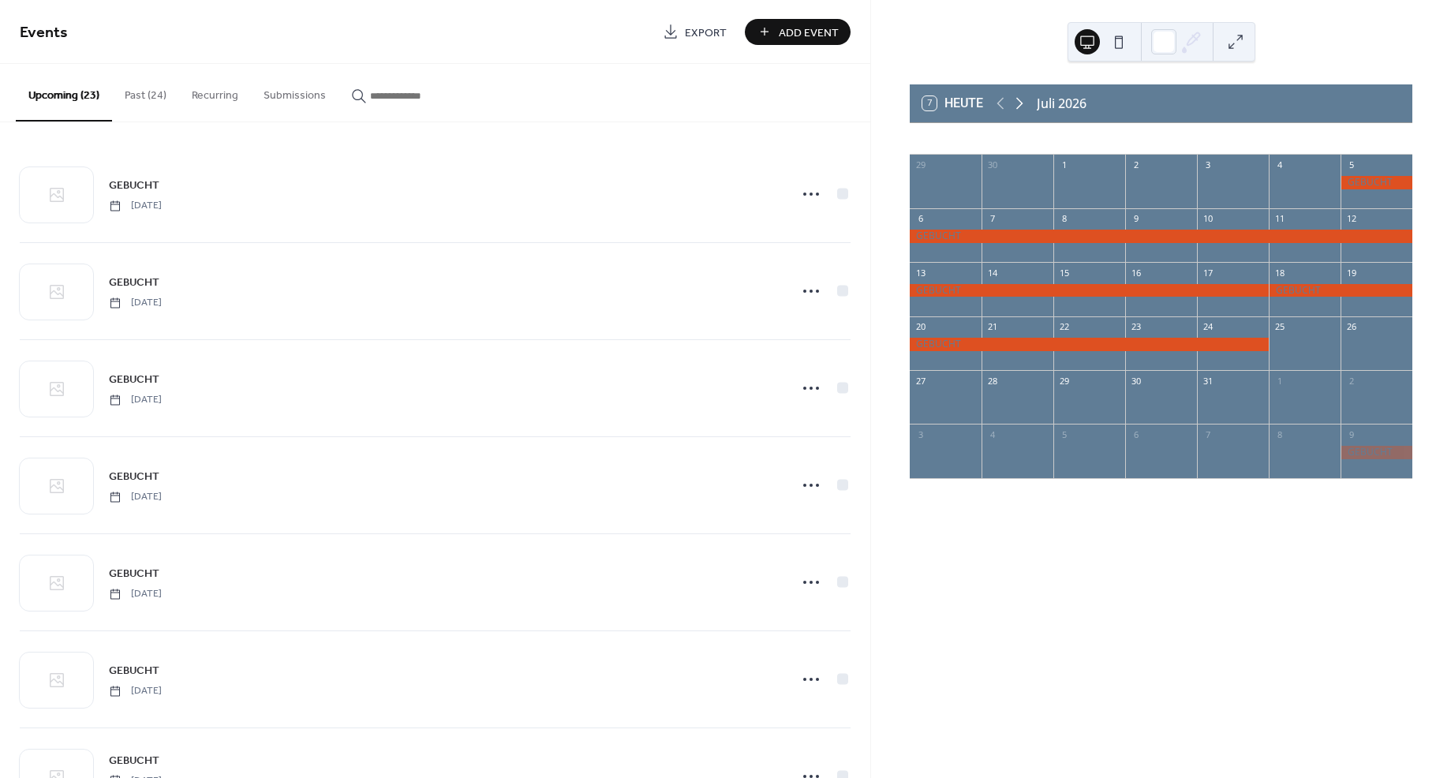
click at [1022, 103] on icon at bounding box center [1019, 104] width 7 height 12
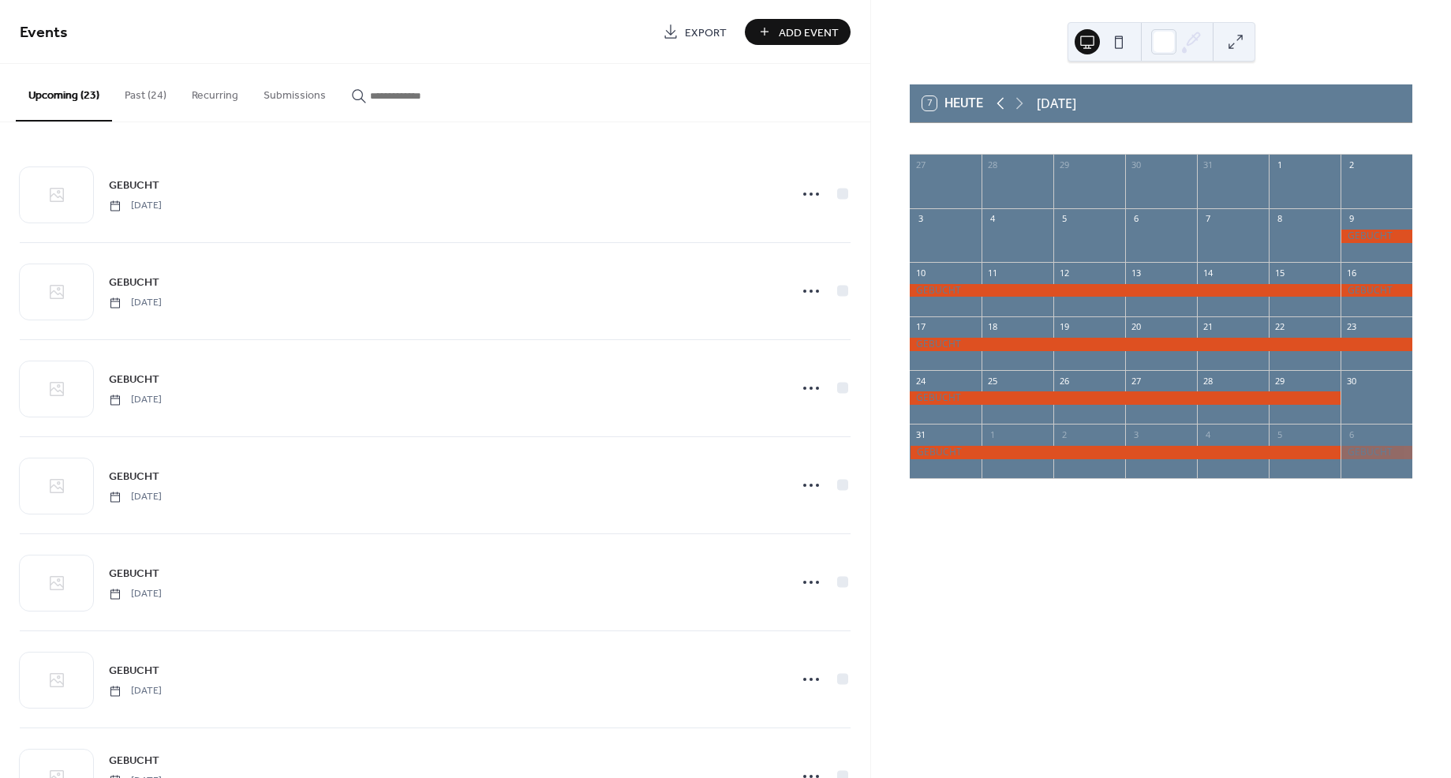
click at [1002, 102] on icon at bounding box center [1000, 103] width 19 height 19
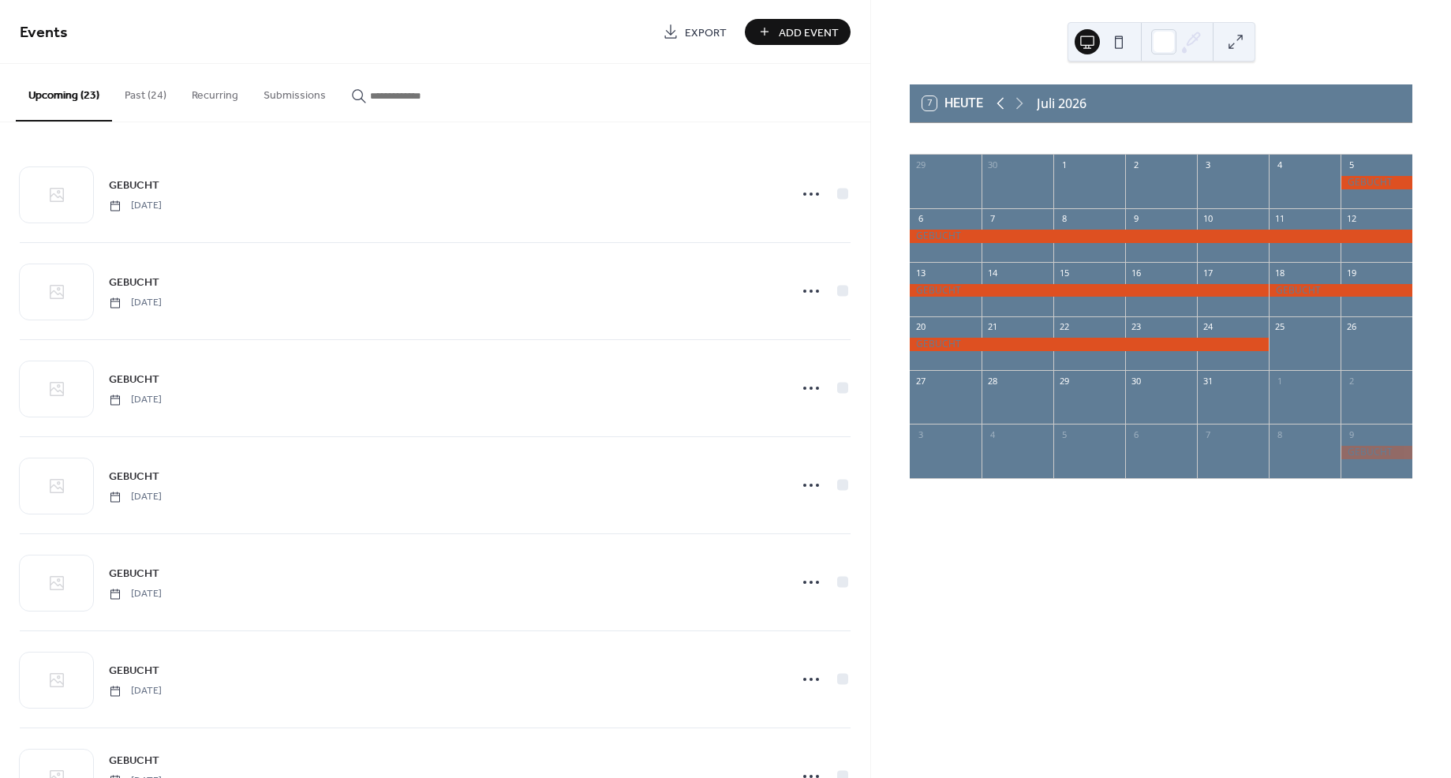
click at [1002, 102] on icon at bounding box center [1000, 103] width 19 height 19
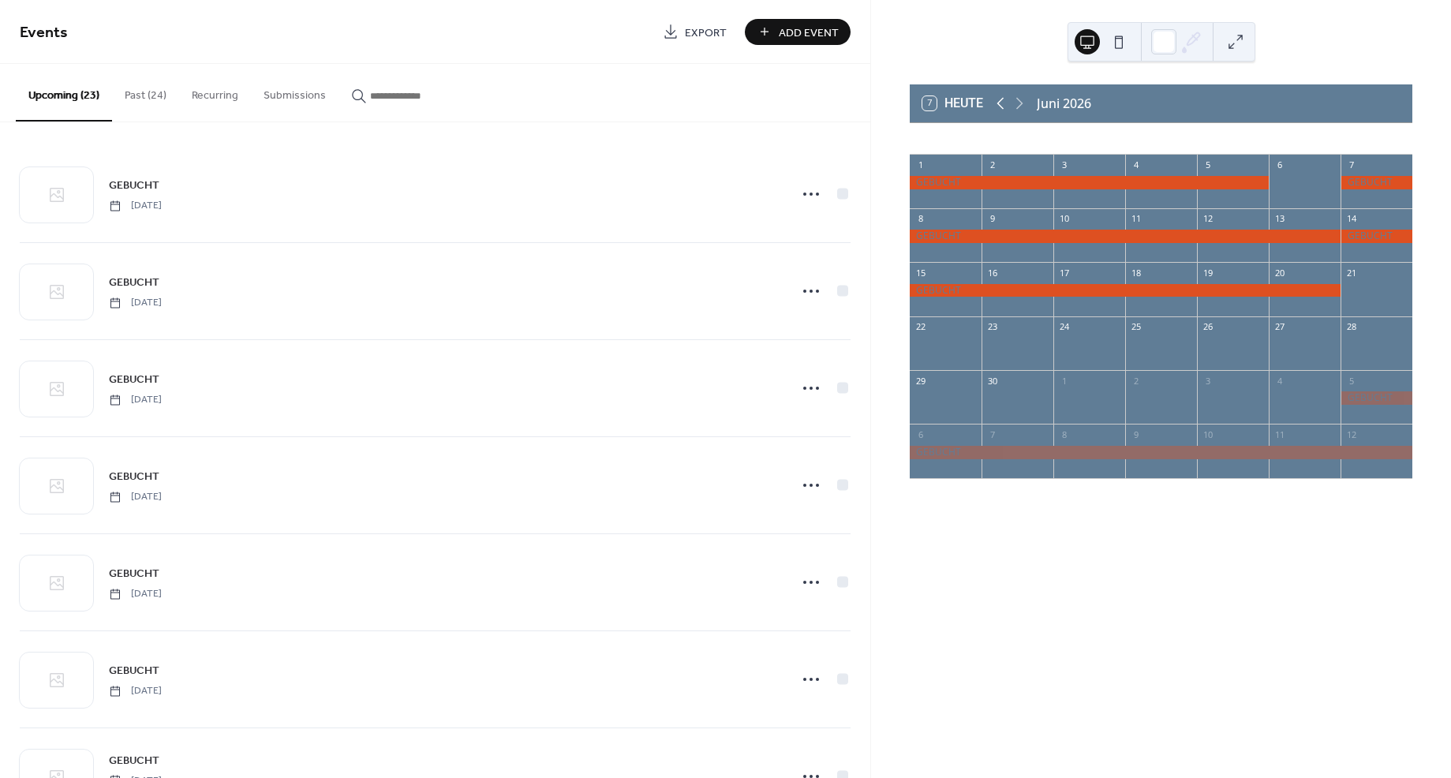
click at [1002, 102] on icon at bounding box center [1000, 103] width 19 height 19
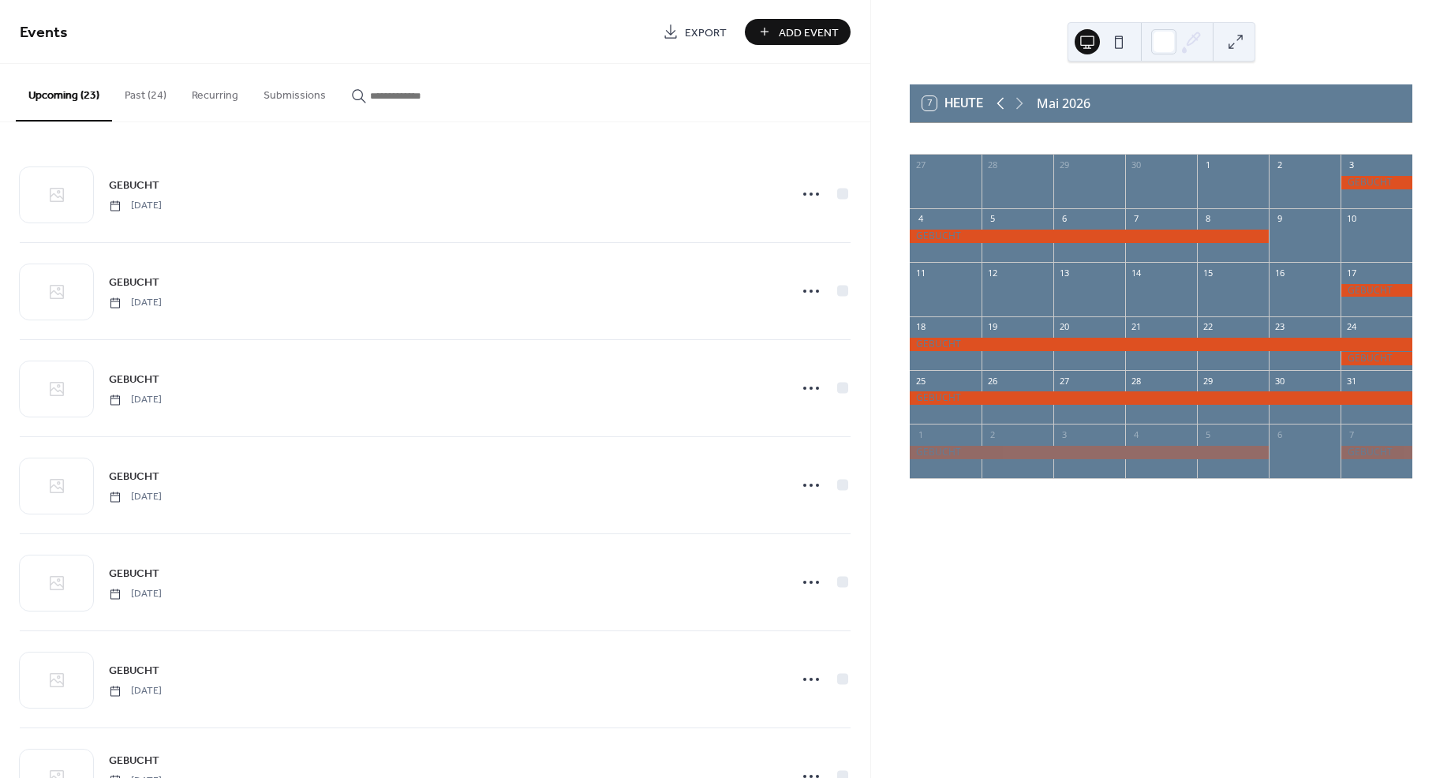
click at [1002, 102] on icon at bounding box center [1000, 103] width 19 height 19
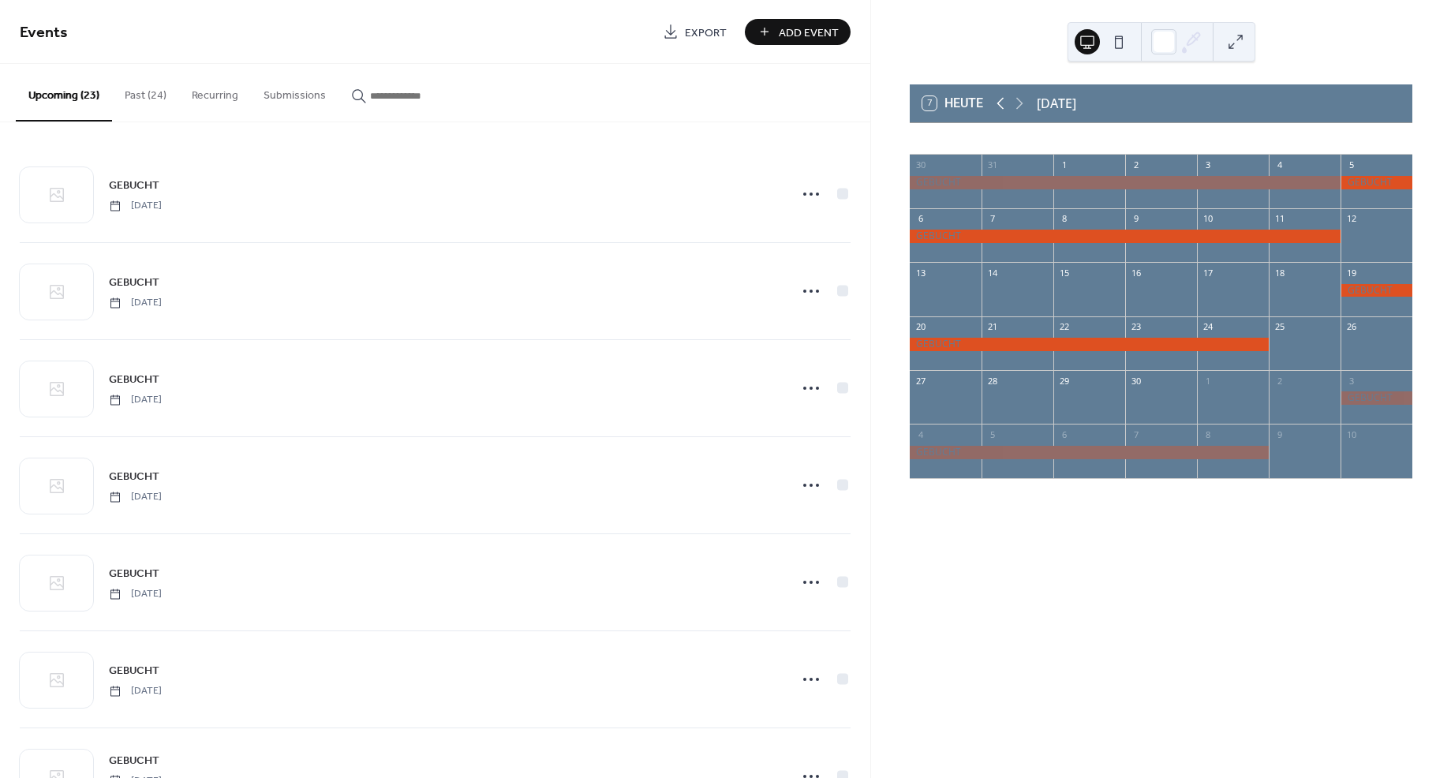
click at [1002, 102] on icon at bounding box center [1000, 103] width 19 height 19
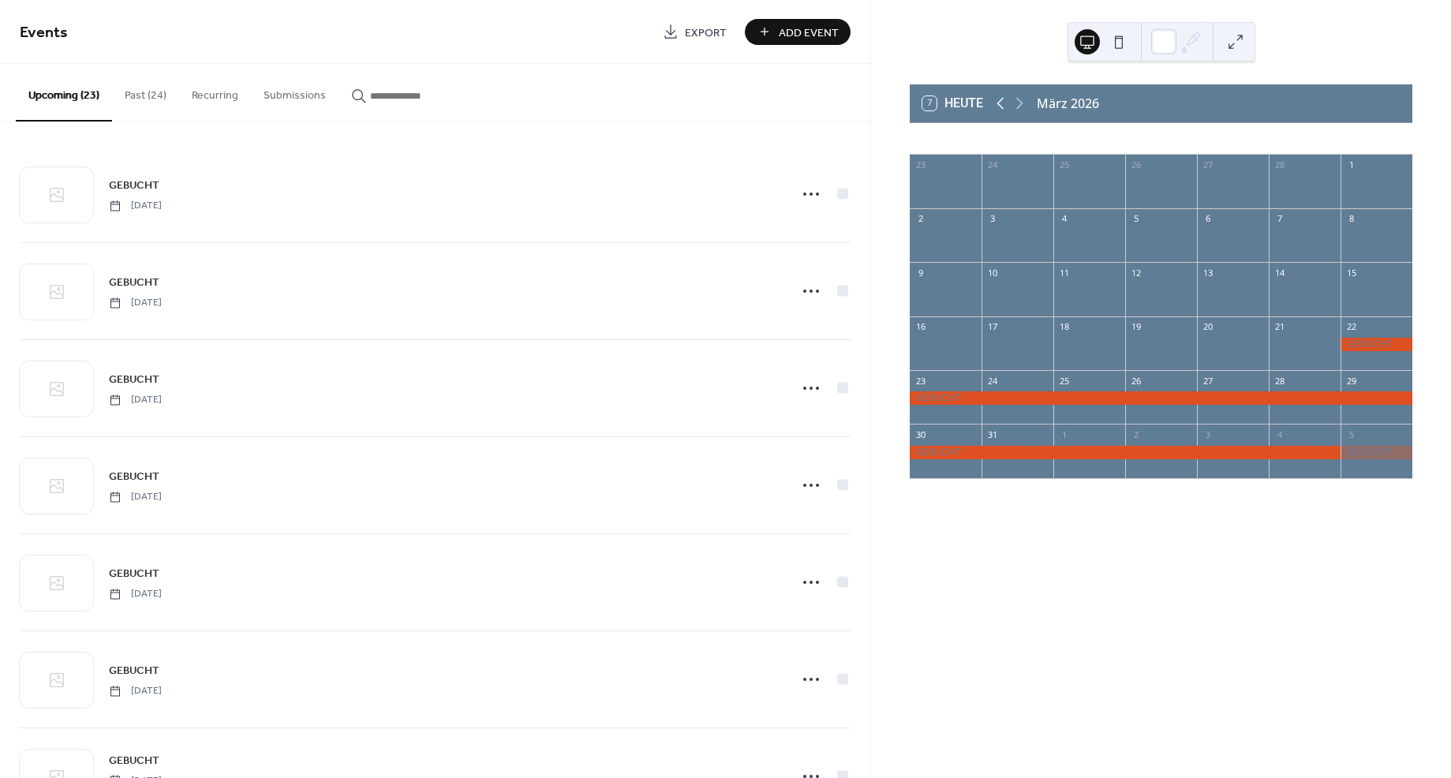
click at [1002, 102] on icon at bounding box center [1000, 103] width 19 height 19
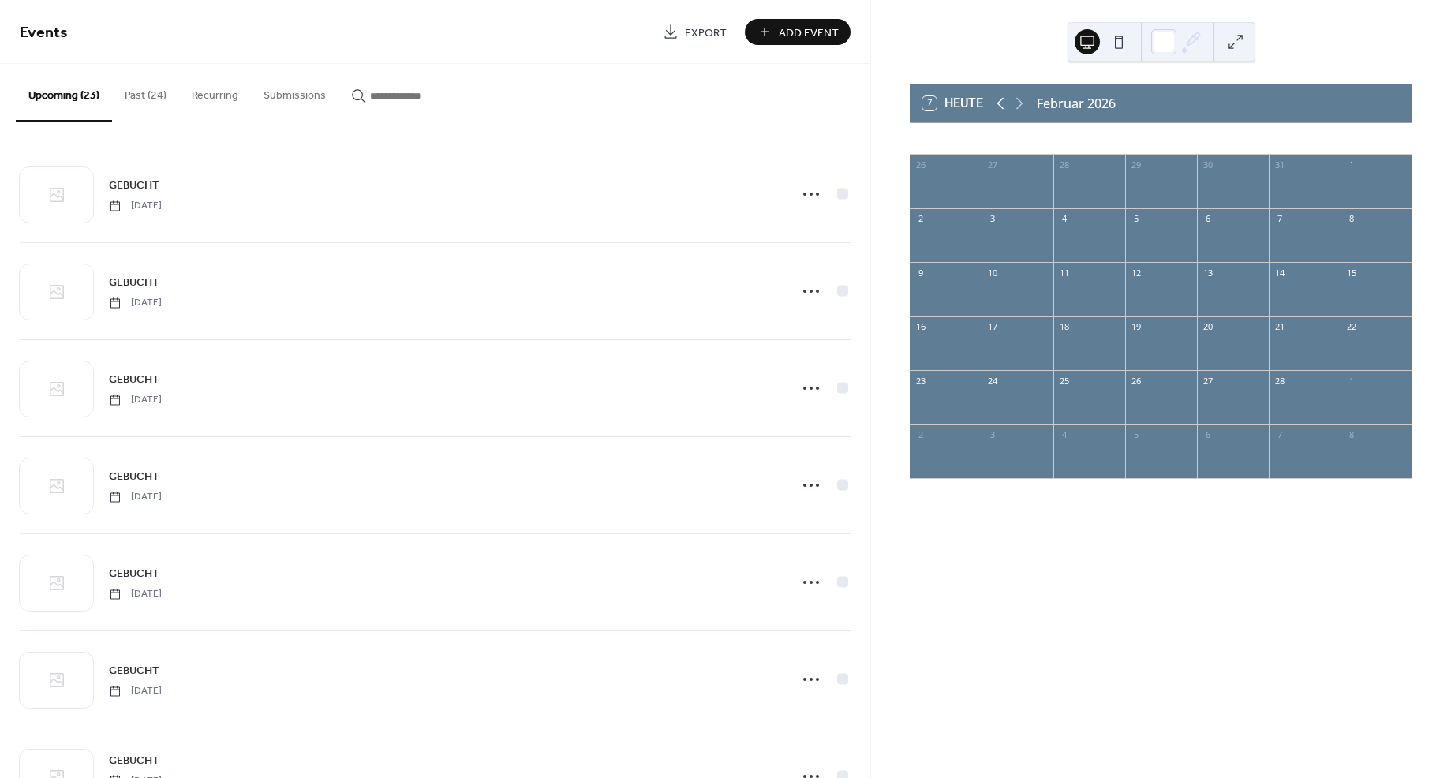
click at [1002, 102] on icon at bounding box center [1000, 103] width 19 height 19
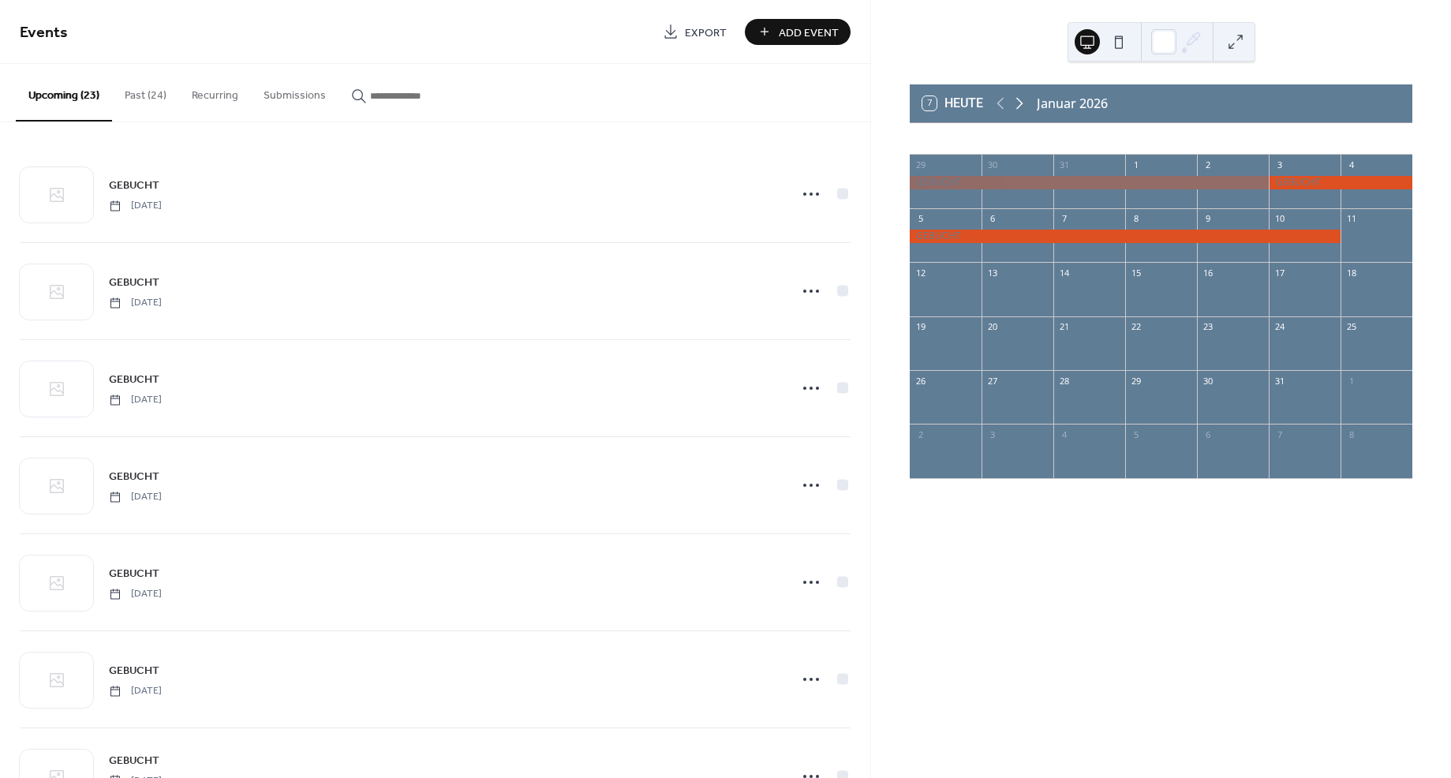
click at [1023, 100] on icon at bounding box center [1019, 103] width 19 height 19
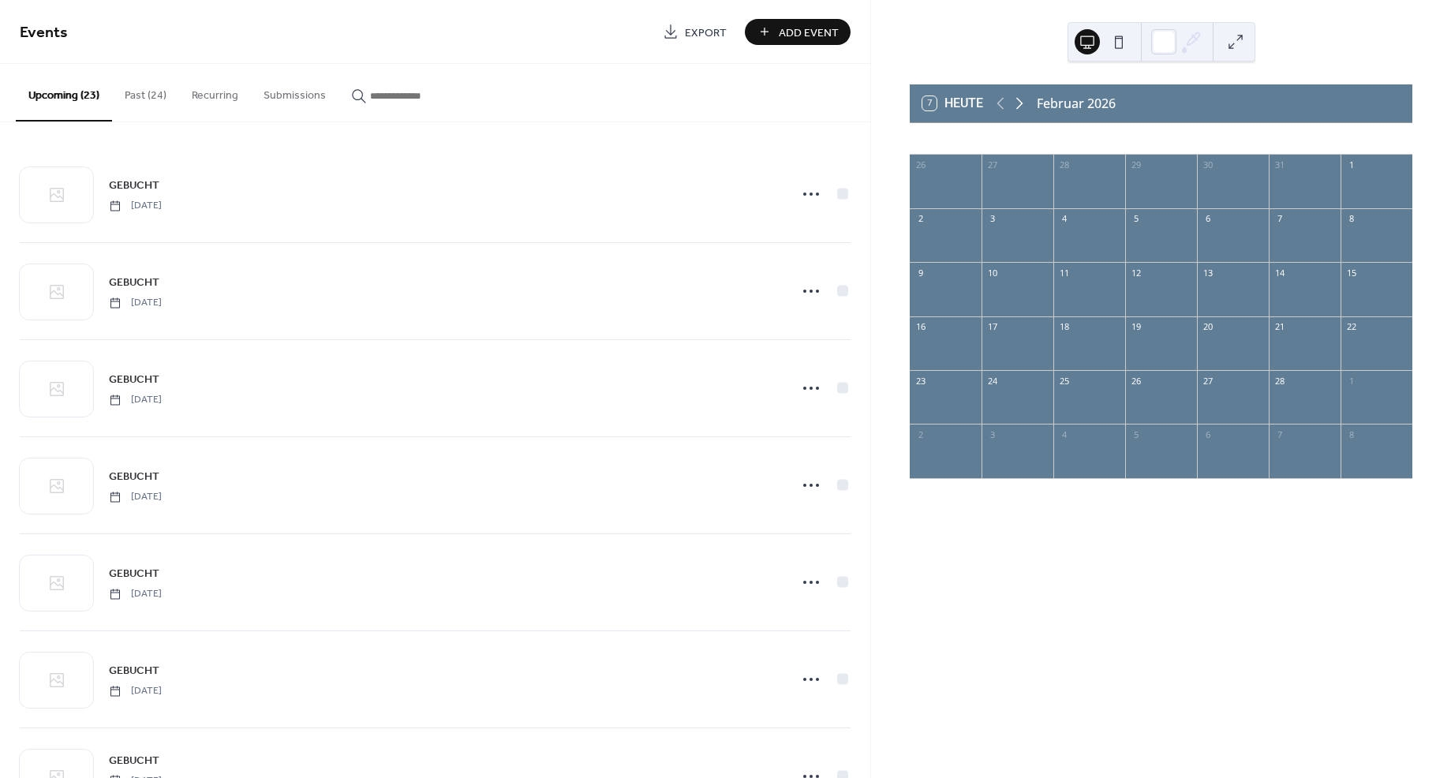
click at [1023, 100] on icon at bounding box center [1019, 103] width 19 height 19
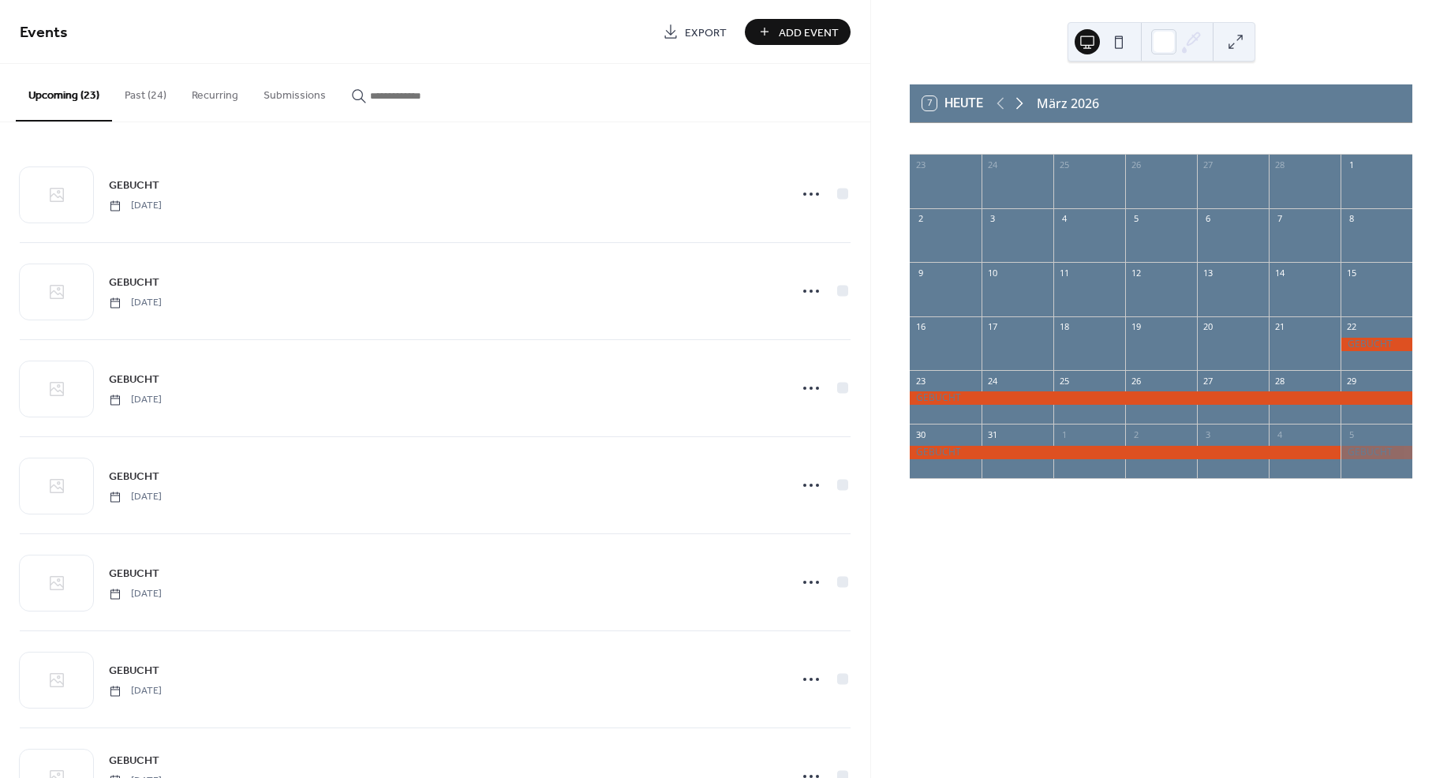
click at [1023, 100] on icon at bounding box center [1019, 103] width 19 height 19
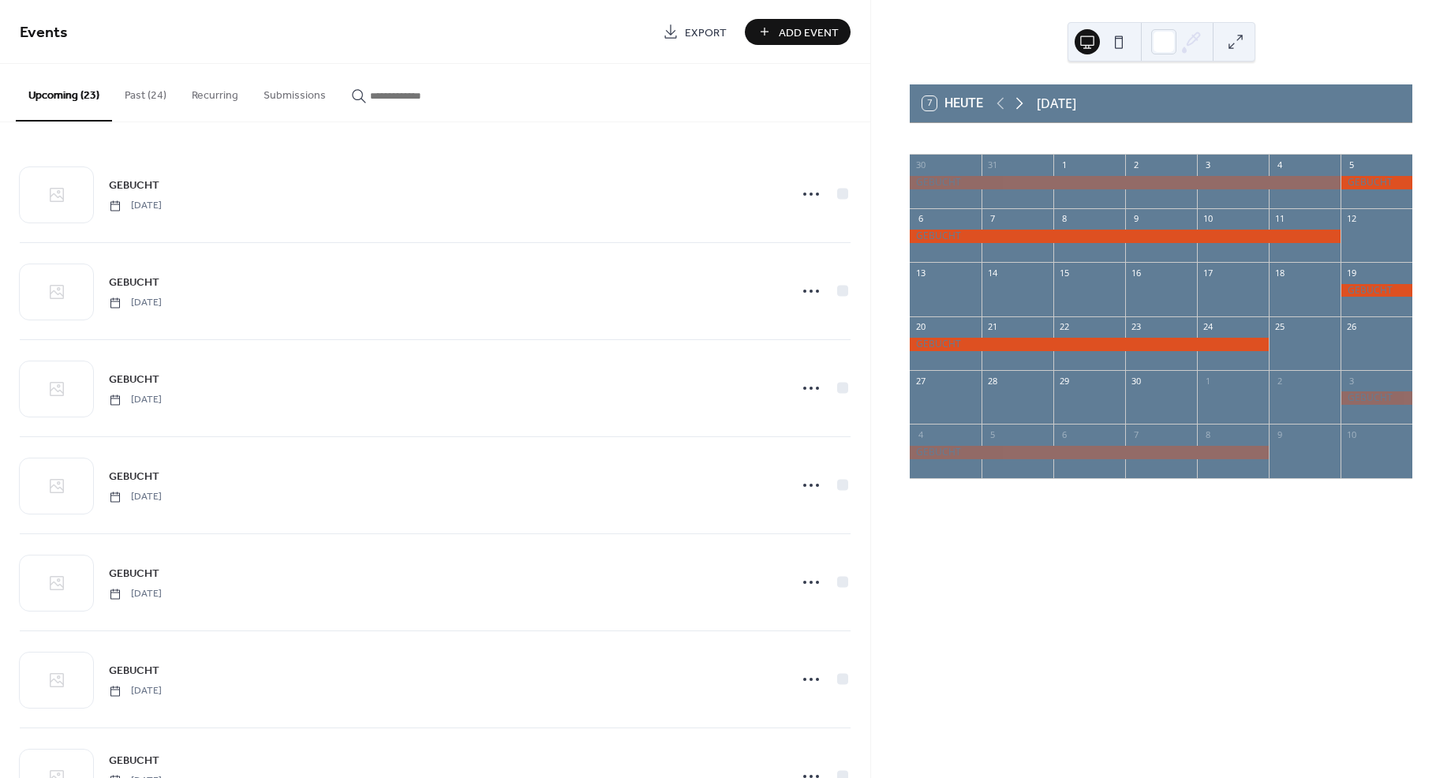
click at [1023, 100] on icon at bounding box center [1019, 103] width 19 height 19
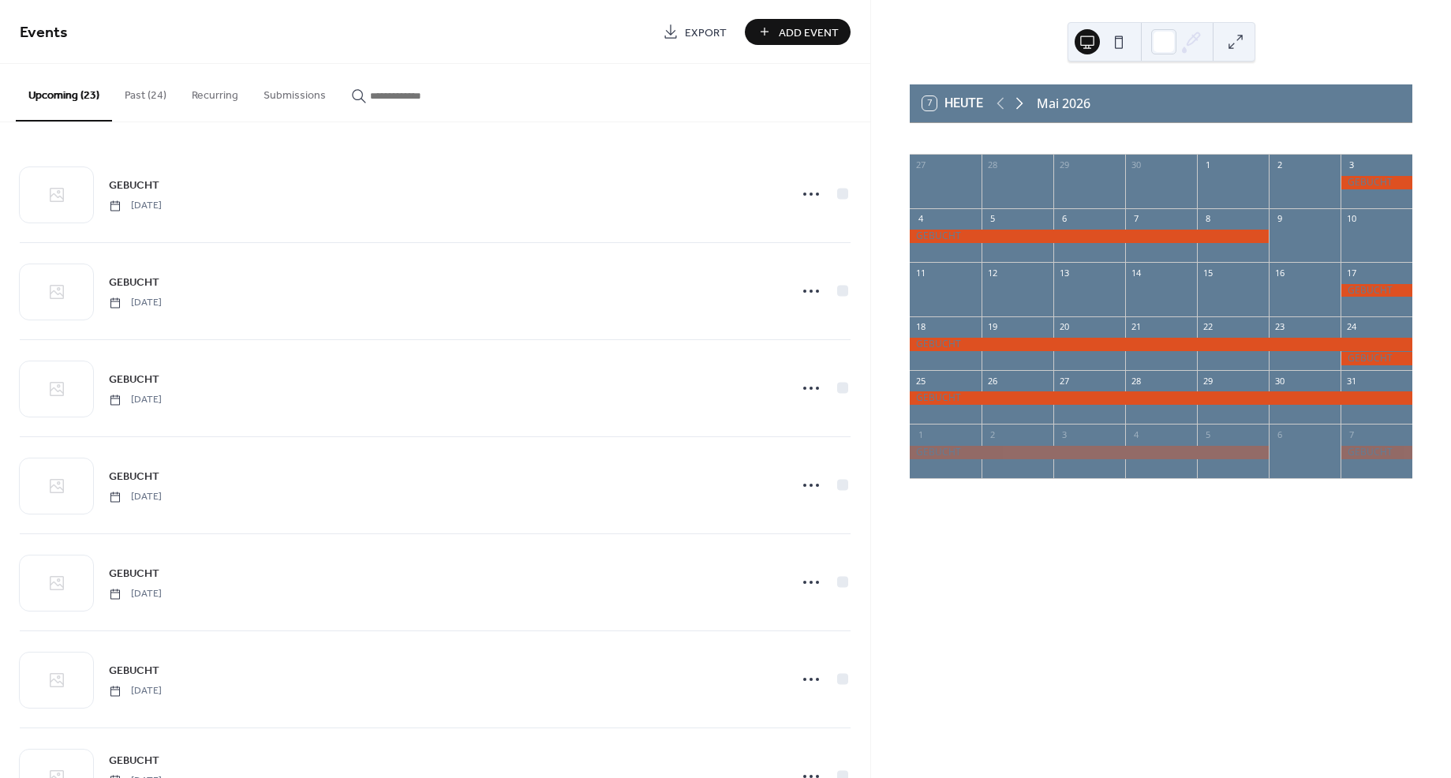
click at [1023, 100] on icon at bounding box center [1019, 103] width 19 height 19
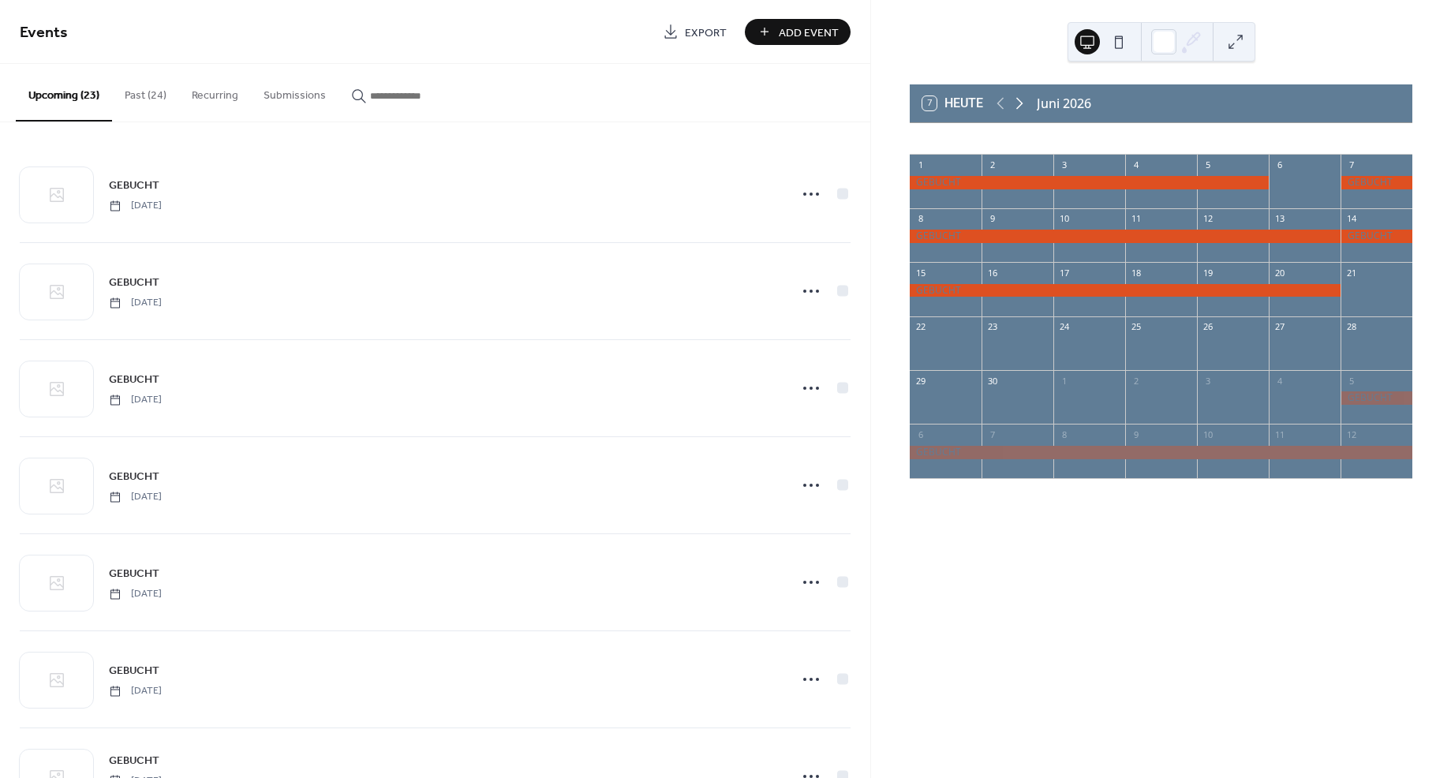
click at [1023, 100] on icon at bounding box center [1019, 103] width 19 height 19
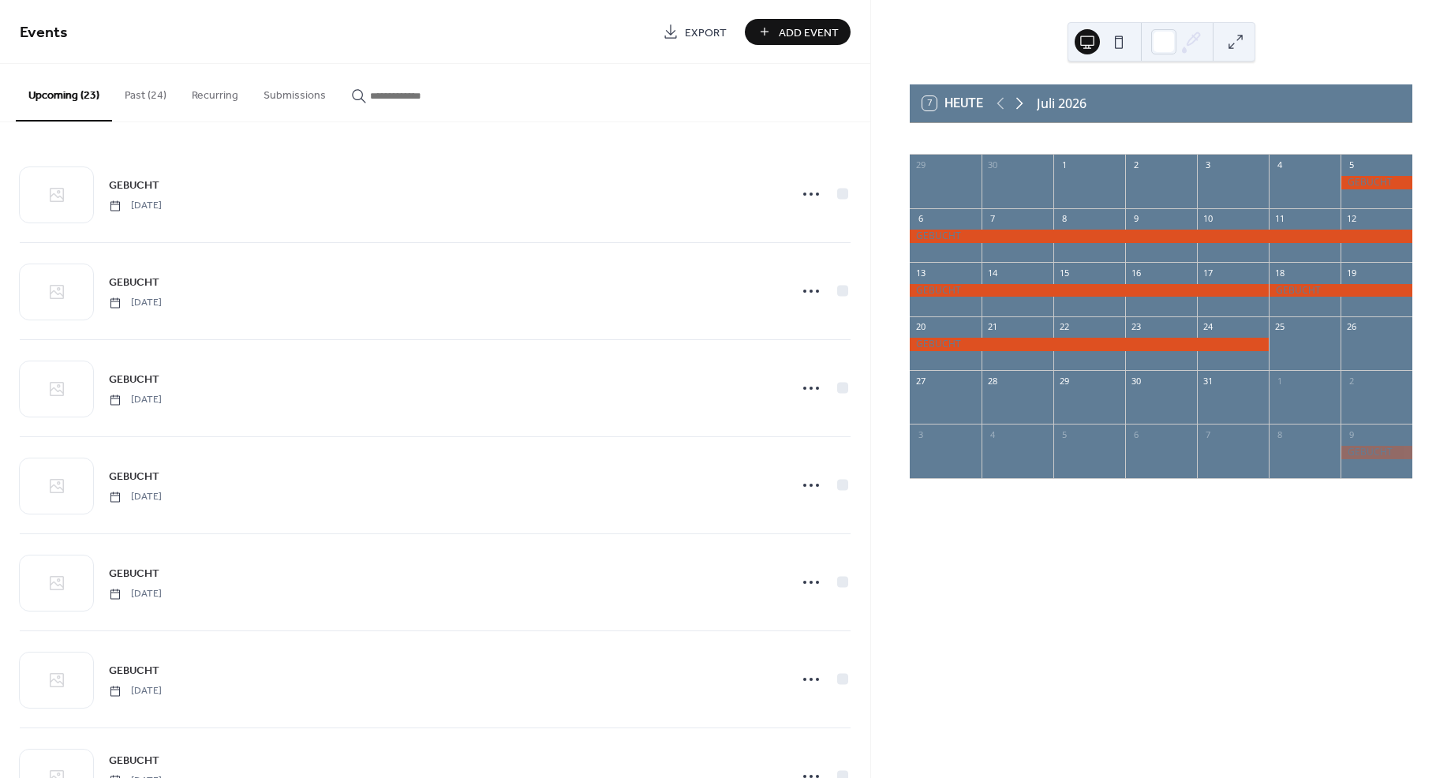
click at [1023, 100] on icon at bounding box center [1019, 103] width 19 height 19
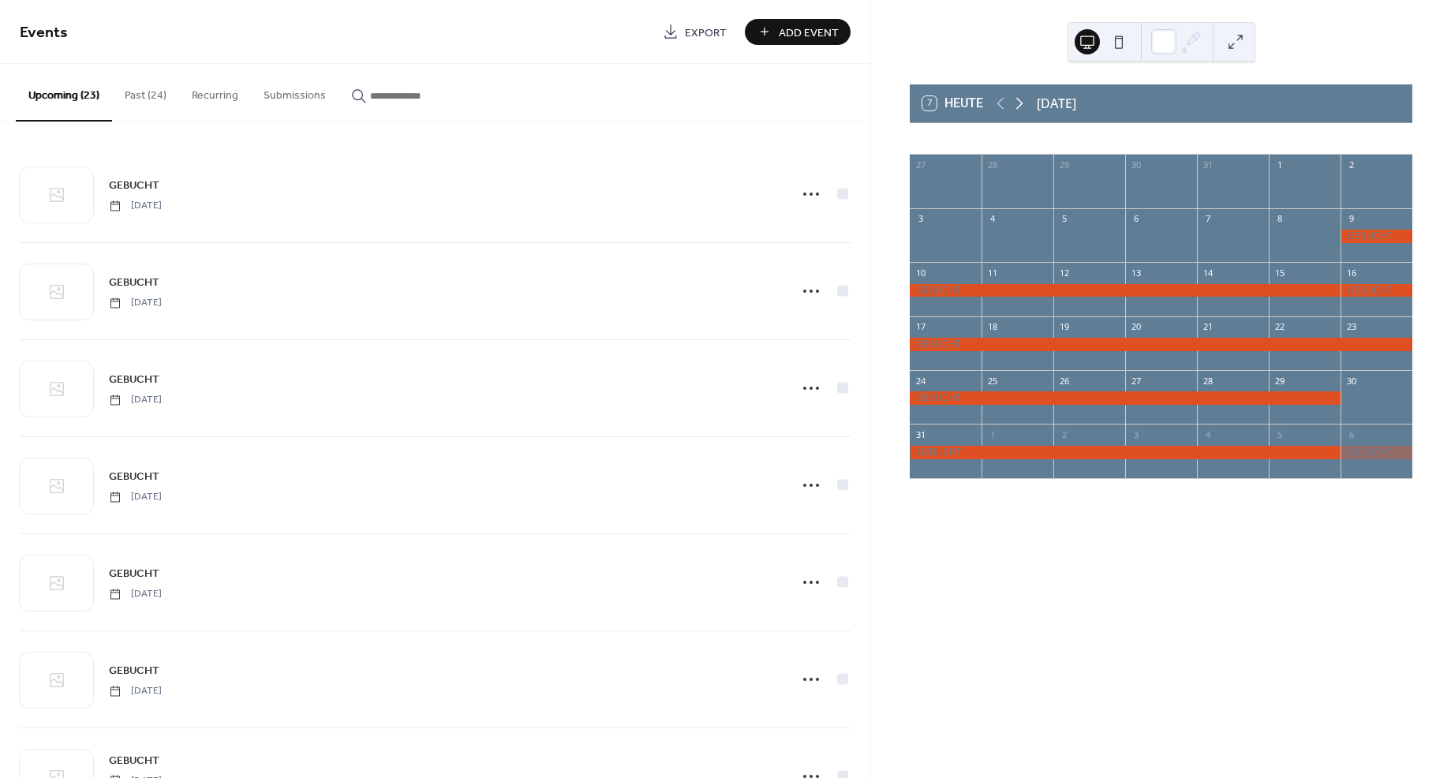
click at [1023, 100] on icon at bounding box center [1019, 103] width 19 height 19
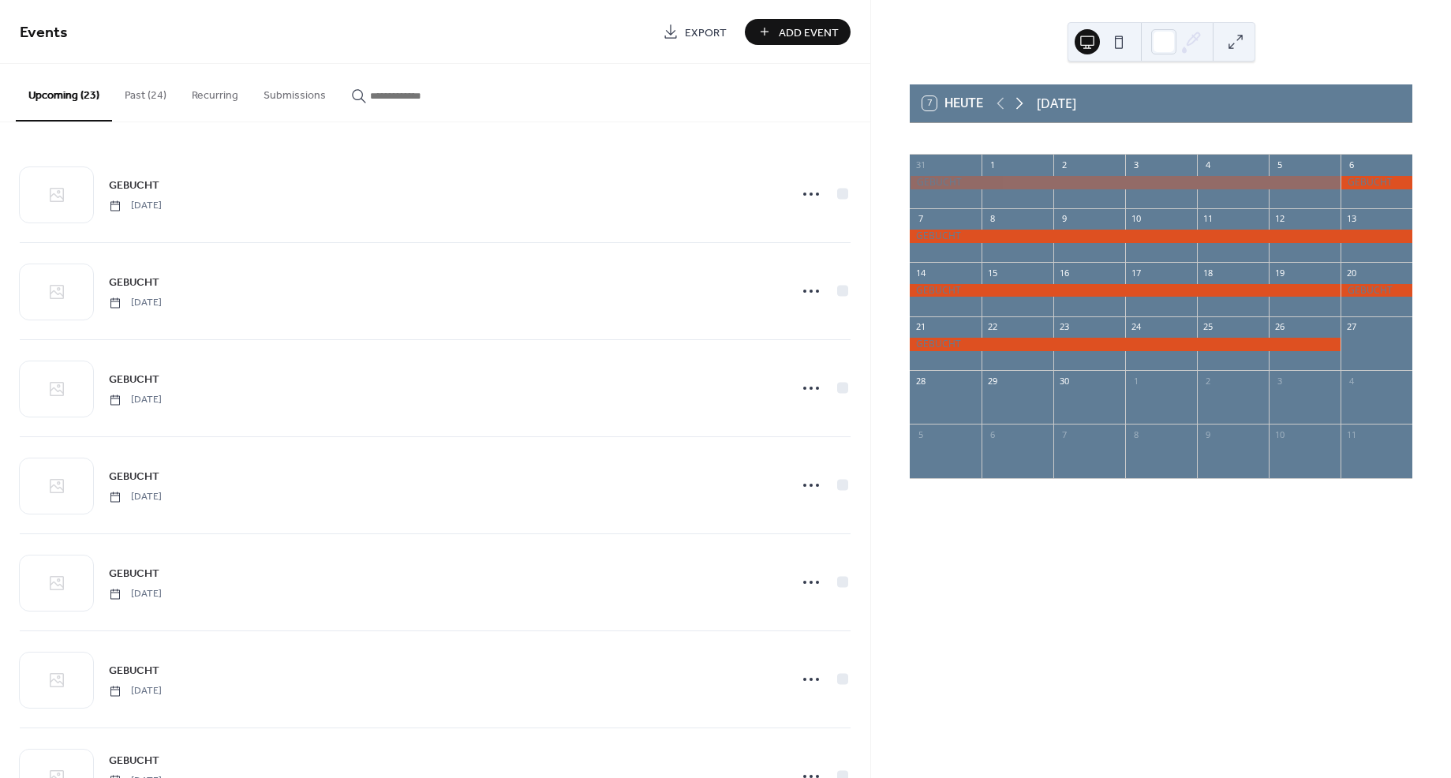
click at [1023, 100] on icon at bounding box center [1019, 103] width 19 height 19
